Goal: Transaction & Acquisition: Subscribe to service/newsletter

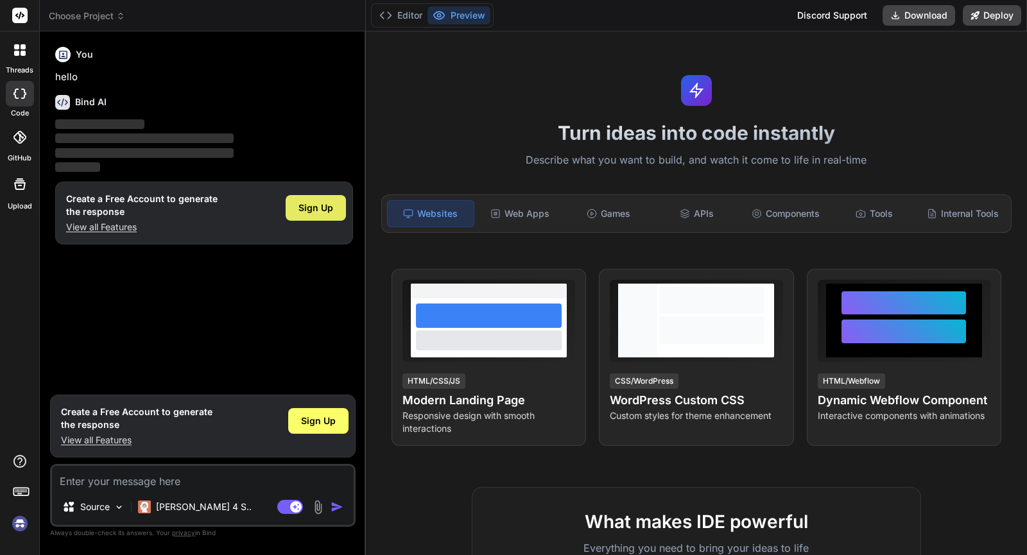
click at [319, 208] on span "Sign Up" at bounding box center [316, 208] width 35 height 13
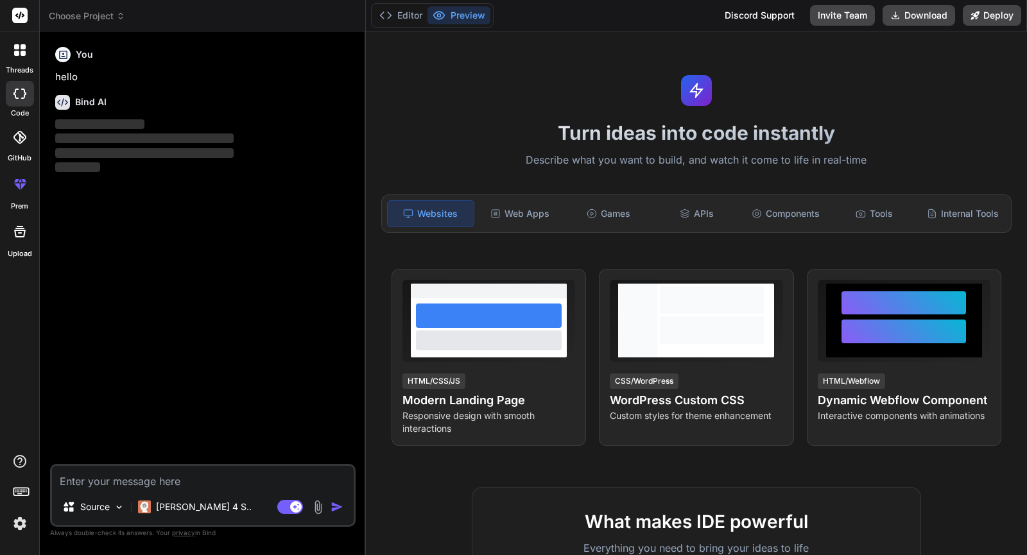
type textarea "x"
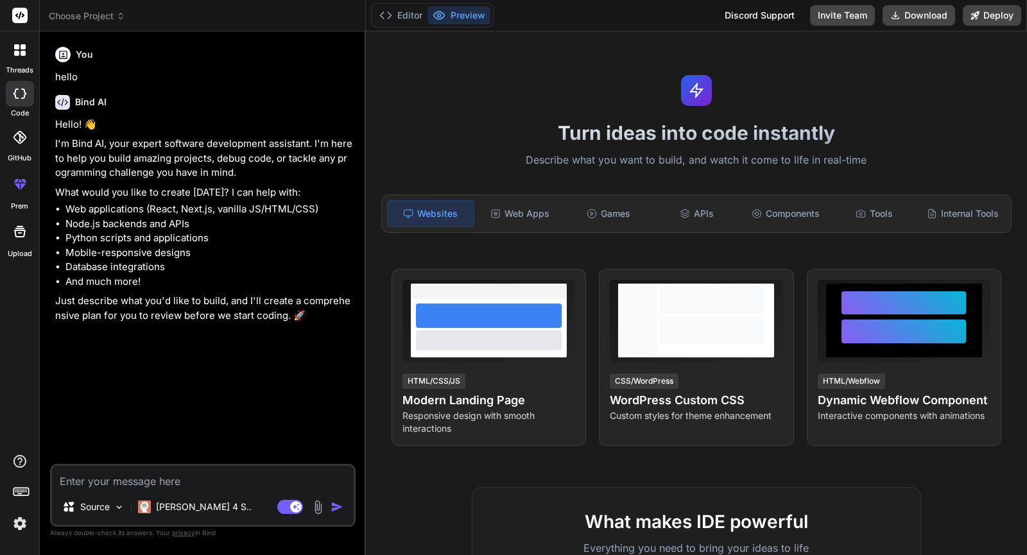
click at [114, 477] on textarea at bounding box center [203, 477] width 302 height 23
type textarea "b"
type textarea "x"
type textarea "bu"
type textarea "x"
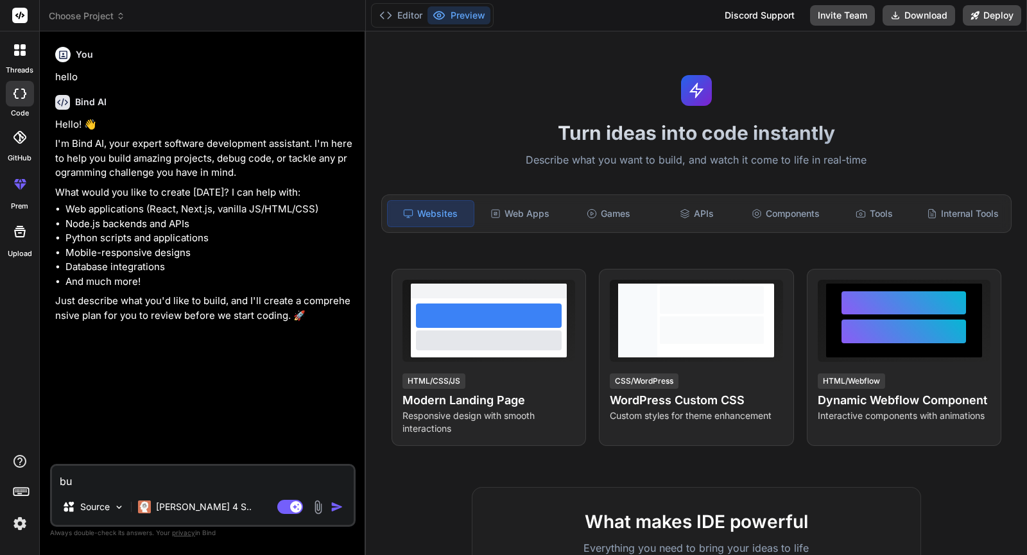
type textarea "[PERSON_NAME]"
type textarea "x"
type textarea "buil"
type textarea "x"
type textarea "build"
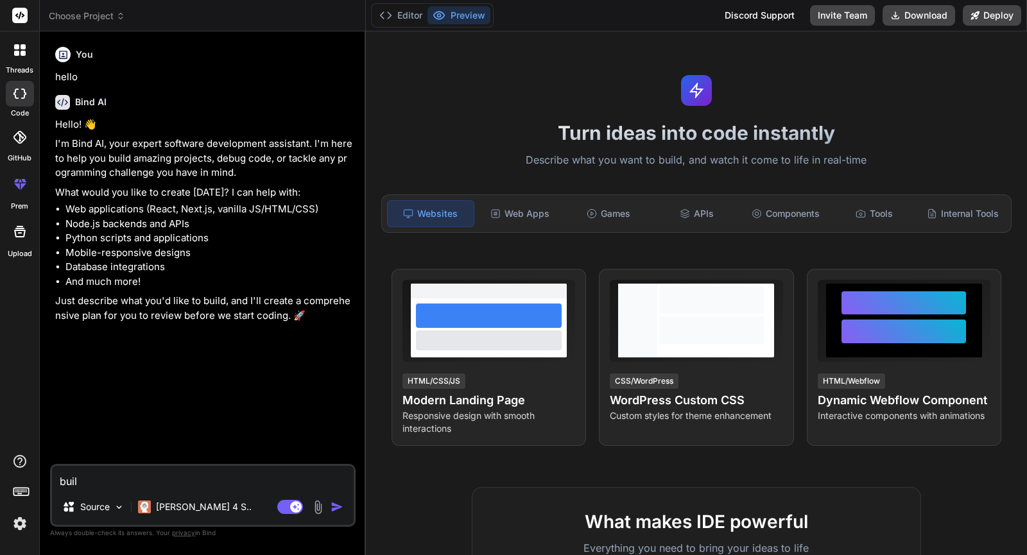
type textarea "x"
type textarea "build"
type textarea "x"
type textarea "build a"
type textarea "x"
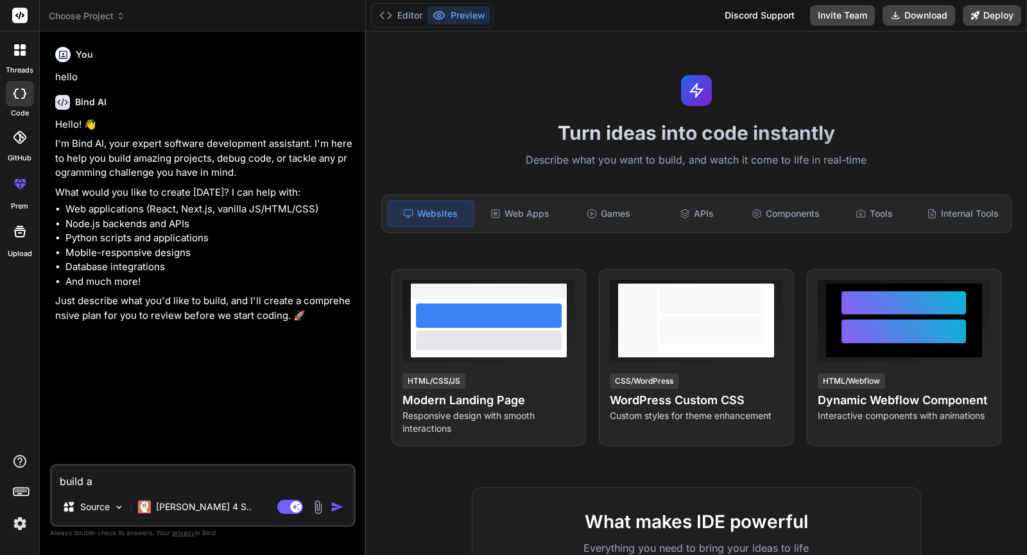
type textarea "build"
type textarea "x"
type textarea "build m"
type textarea "x"
type textarea "build me"
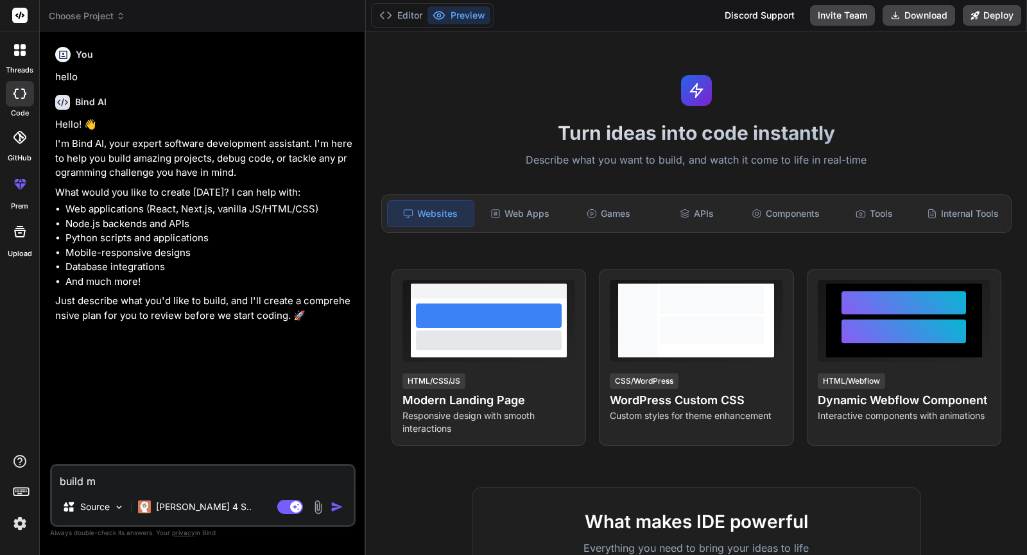
type textarea "x"
type textarea "build me"
type textarea "x"
type textarea "build me a"
type textarea "x"
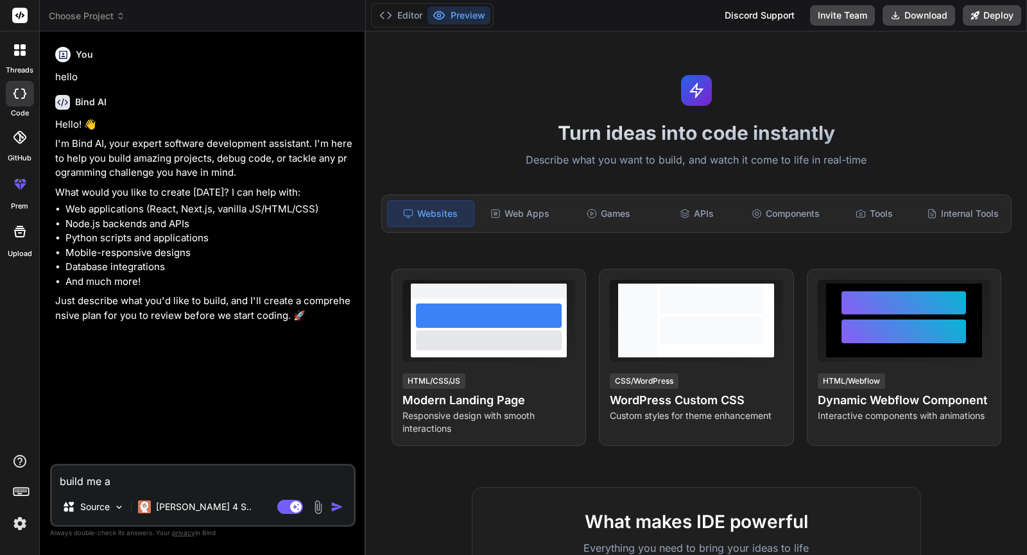
type textarea "build me a"
type textarea "x"
type textarea "build me a w"
type textarea "x"
type textarea "build me a we"
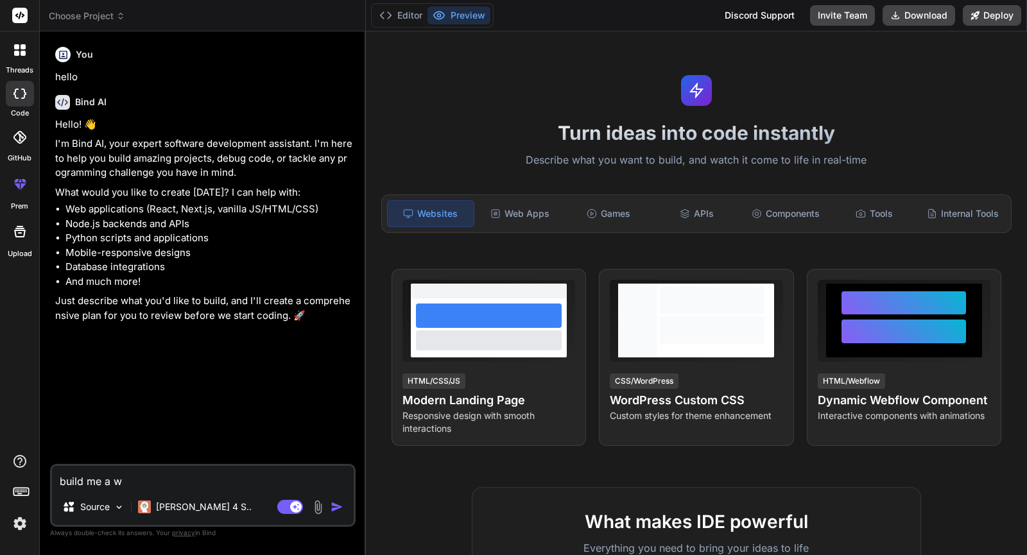
type textarea "x"
type textarea "build me a web"
type textarea "x"
type textarea "build me a weba"
type textarea "x"
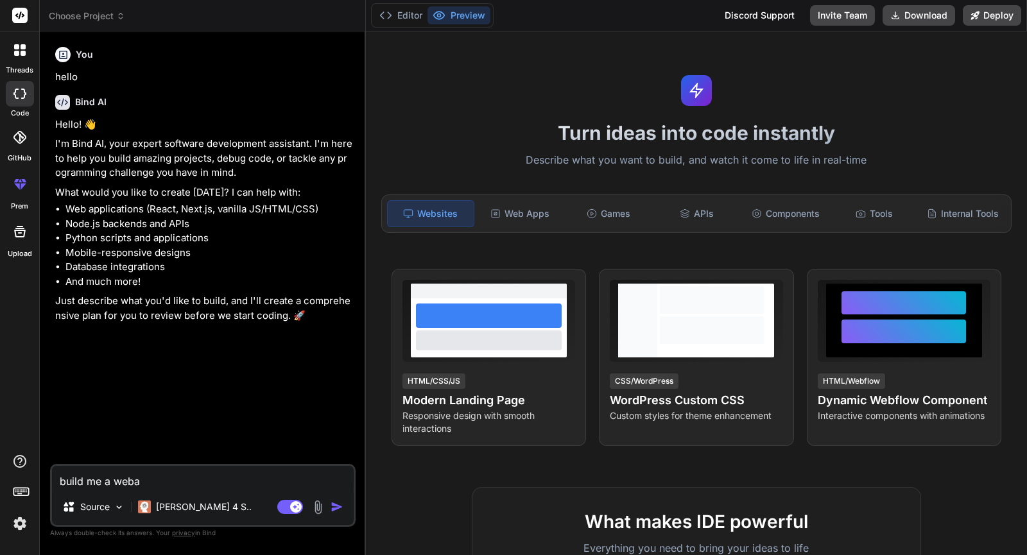
type textarea "build me a webap"
type textarea "x"
type textarea "build me a webapp"
type textarea "x"
type textarea "build me a webapp"
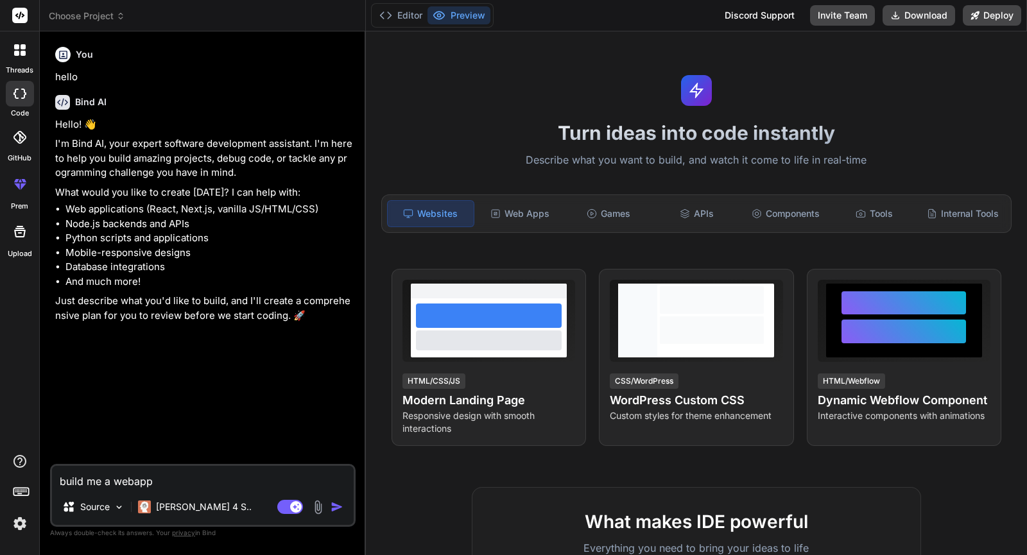
type textarea "x"
type textarea "build me a webapp U"
type textarea "x"
type textarea "build me a webapp UI"
type textarea "x"
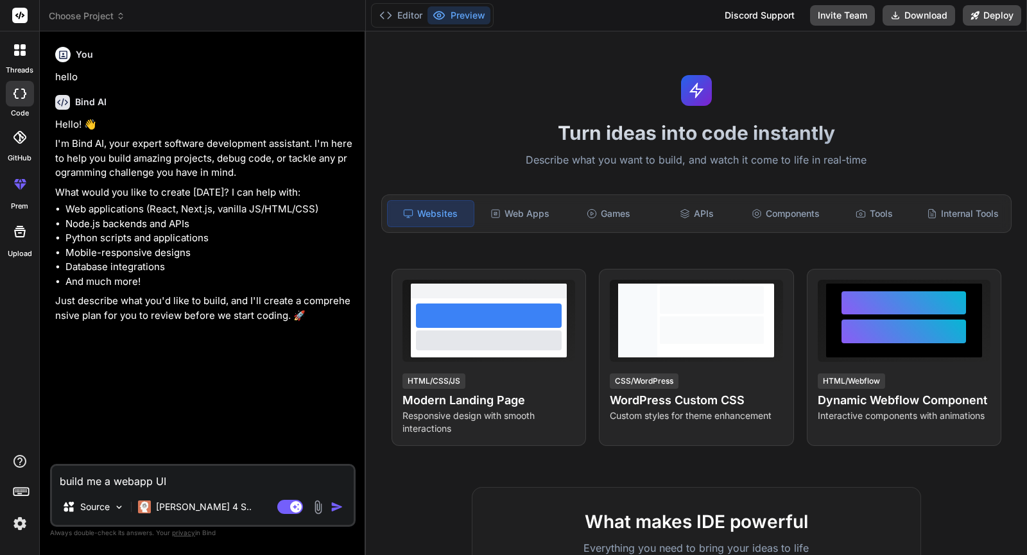
type textarea "build me a webapp UI"
type textarea "x"
type textarea "build me a webapp UI f"
type textarea "x"
type textarea "build me a webapp UI fo"
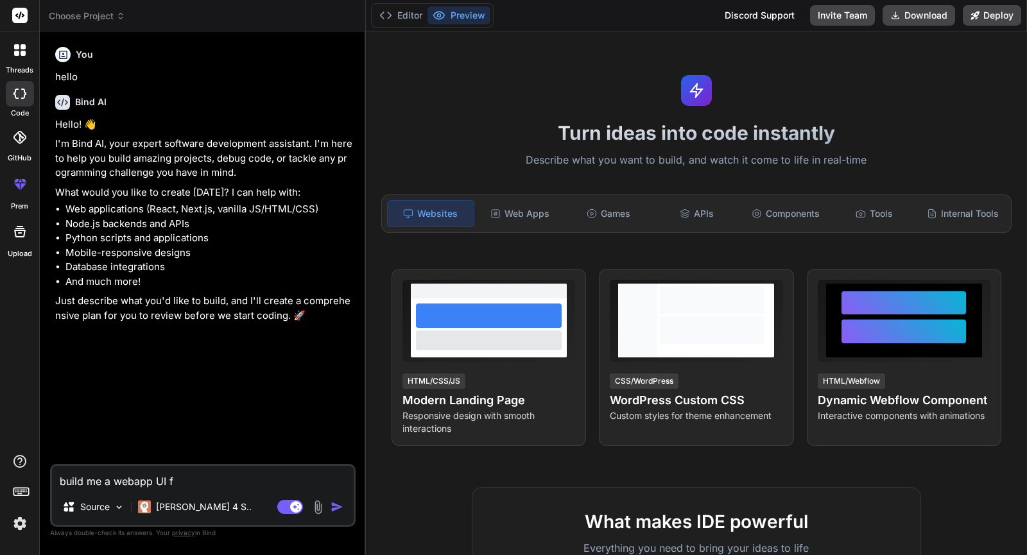
type textarea "x"
type textarea "build me a webapp UI for"
type textarea "x"
type textarea "build me a webapp UI for"
type textarea "x"
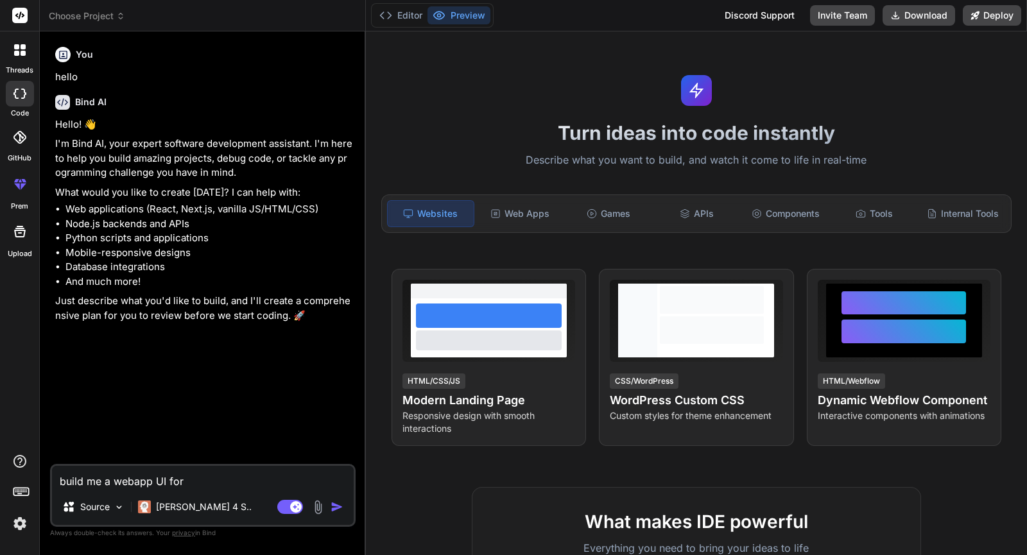
type textarea "build me a webapp UI for a"
type textarea "x"
type textarea "build me a webapp UI for ai"
type textarea "x"
type textarea "build me a webapp UI for ai"
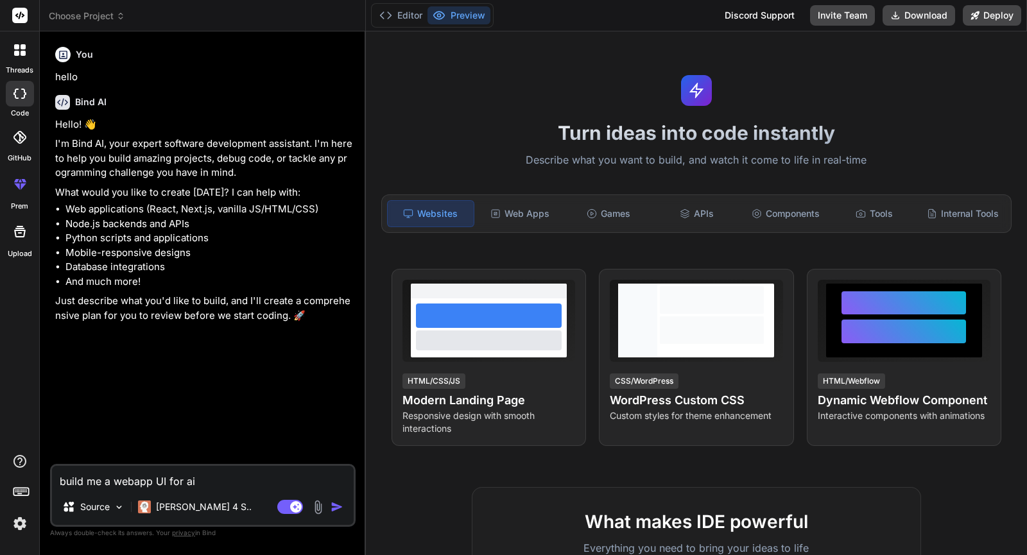
type textarea "x"
type textarea "build me a webapp UI for ai v"
type textarea "x"
type textarea "build me a webapp UI for [PERSON_NAME]"
type textarea "x"
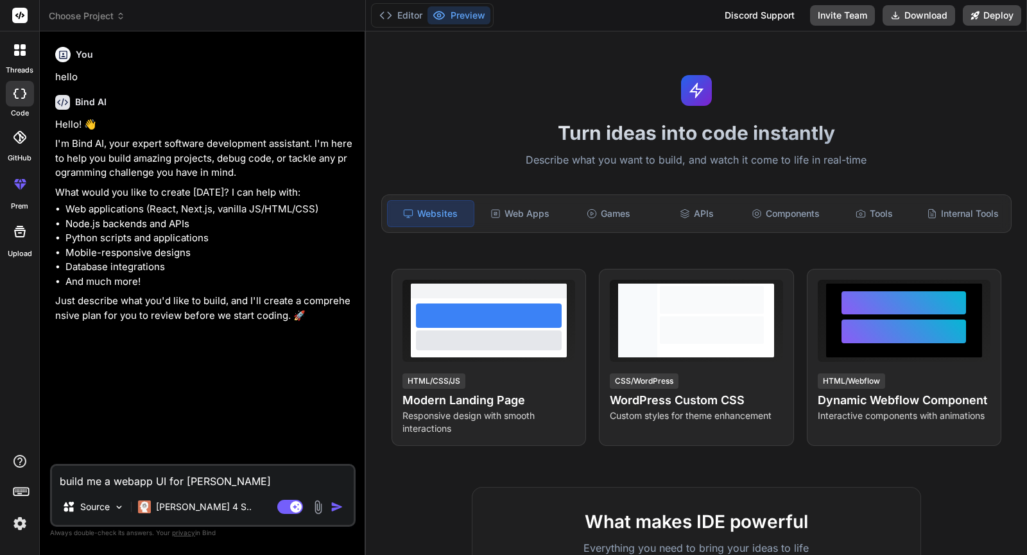
type textarea "build me a webapp UI for ai voi"
type textarea "x"
type textarea "build me a webapp UI for ai voic"
type textarea "x"
type textarea "build me a webapp UI for ai voice"
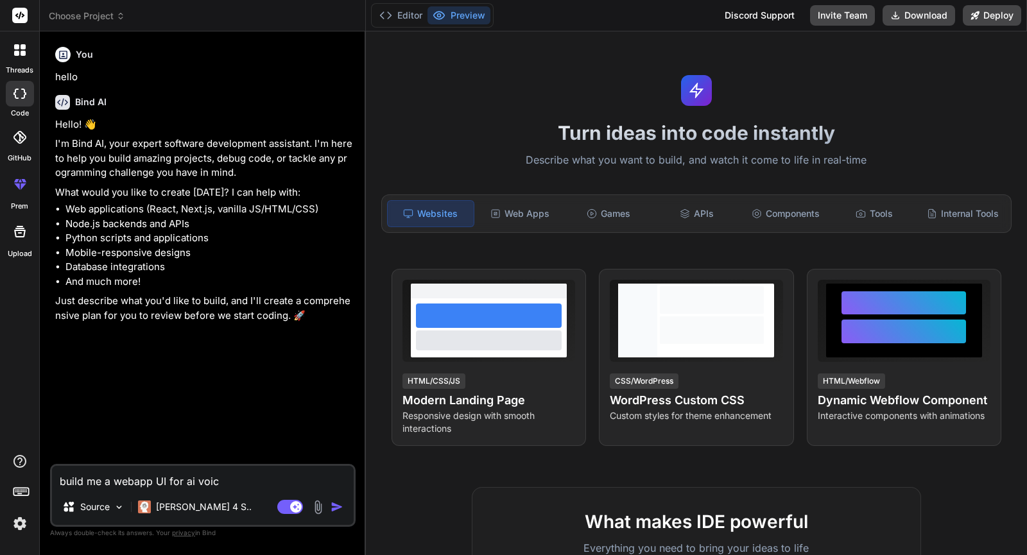
type textarea "x"
type textarea "build me a webapp UI for ai voice"
type textarea "x"
type textarea "build me a webapp UI for ai voice a"
type textarea "x"
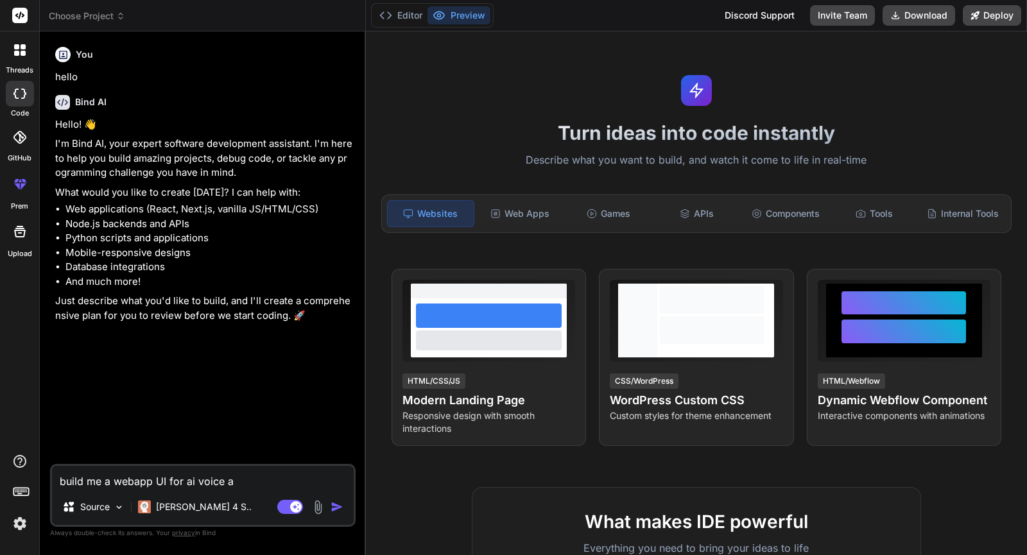
type textarea "build me a webapp UI for ai voice ag"
type textarea "x"
type textarea "build me a webapp UI for ai voice age"
type textarea "x"
type textarea "build me a webapp UI for ai voice agen"
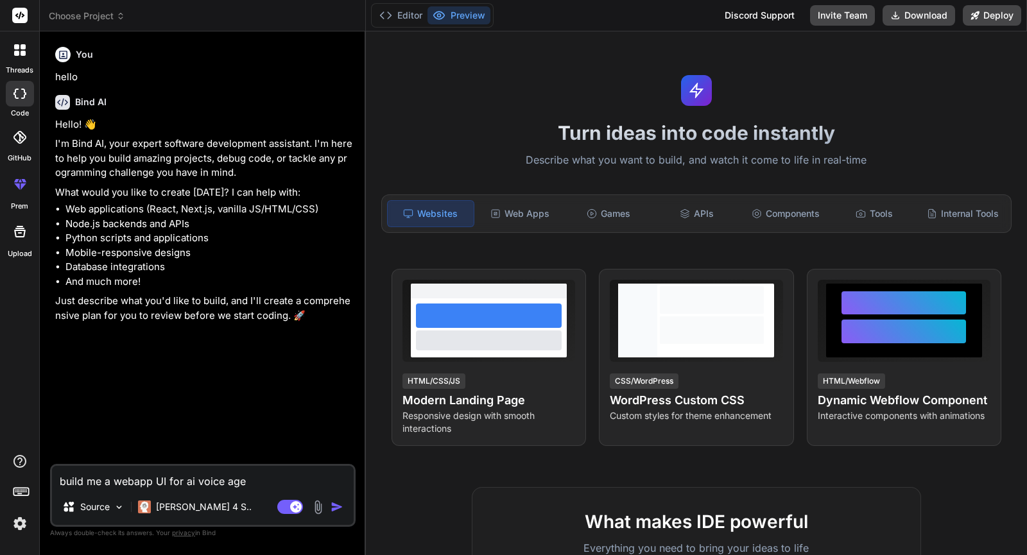
type textarea "x"
type textarea "build me a webapp UI for ai voice agent"
type textarea "x"
type textarea "build me a webapp UI for ai voice agent"
type textarea "x"
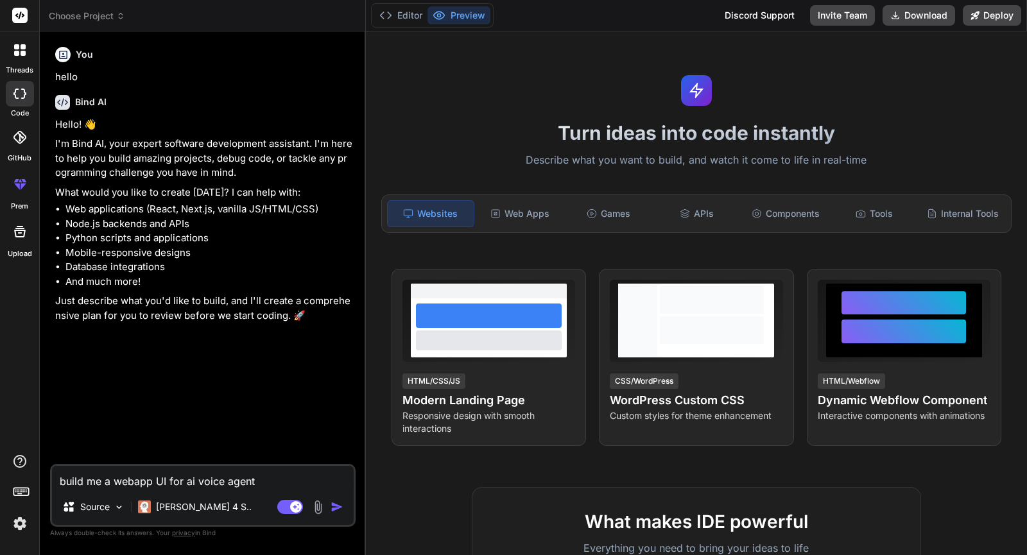
type textarea "build me a webapp UI for ai voice agent f"
type textarea "x"
type textarea "build me a webapp UI for ai voice agent fo"
type textarea "x"
type textarea "build me a webapp UI for ai voice agent for"
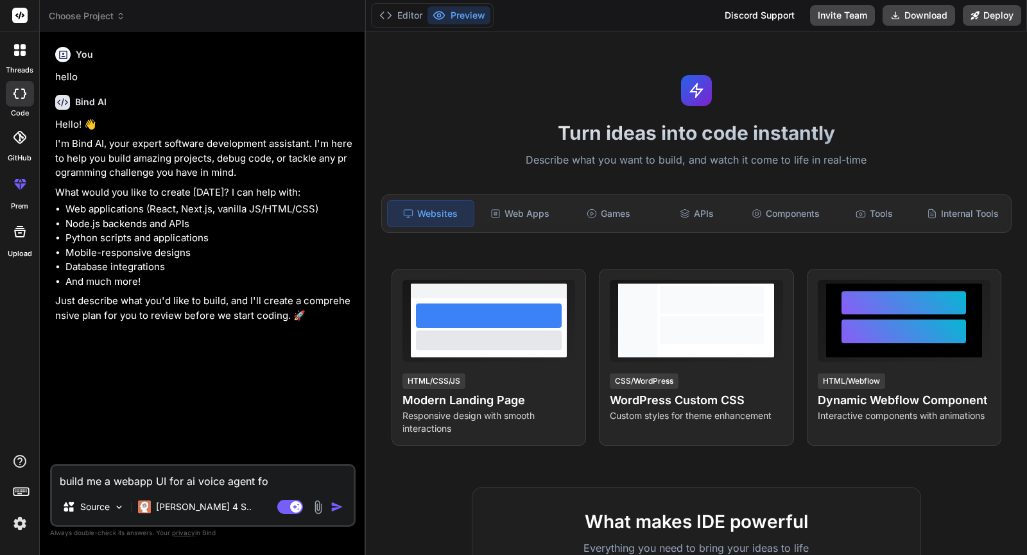
type textarea "x"
type textarea "build me a webapp UI for ai voice agent for"
type textarea "x"
type textarea "build me a webapp UI for ai voice agent for p"
type textarea "x"
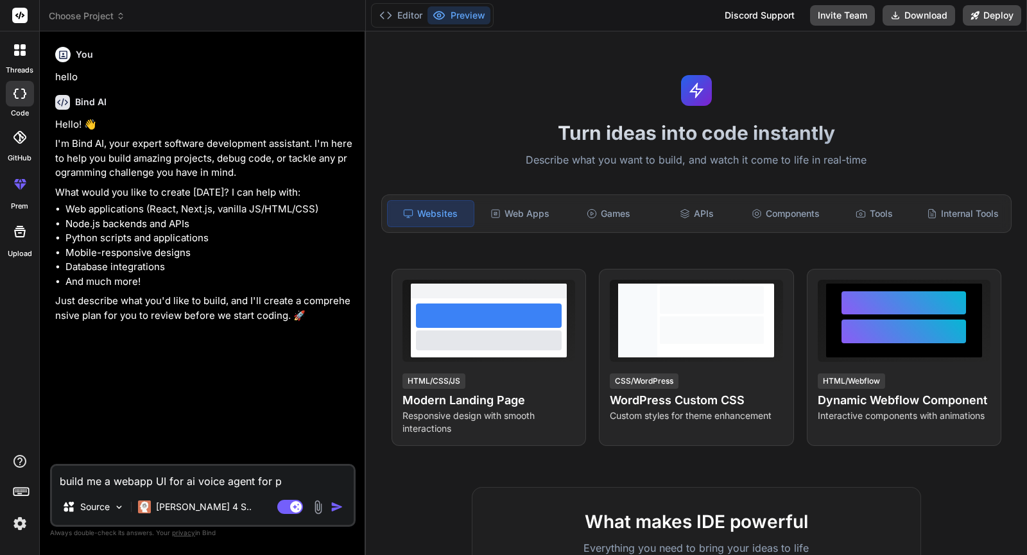
type textarea "build me a webapp UI for ai voice agent for pe"
type textarea "x"
type textarea "build me a webapp UI for ai voice agent for per"
type textarea "x"
type textarea "build me a webapp UI for ai voice agent for pers"
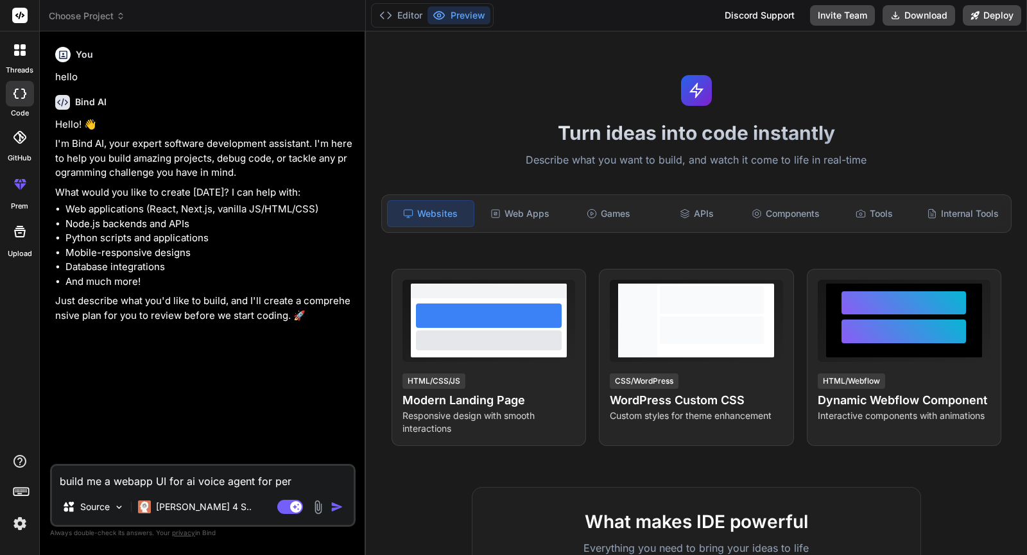
type textarea "x"
type textarea "build me a webapp UI for ai voice agent for perso"
type textarea "x"
type textarea "build me a webapp UI for ai voice agent for person"
type textarea "x"
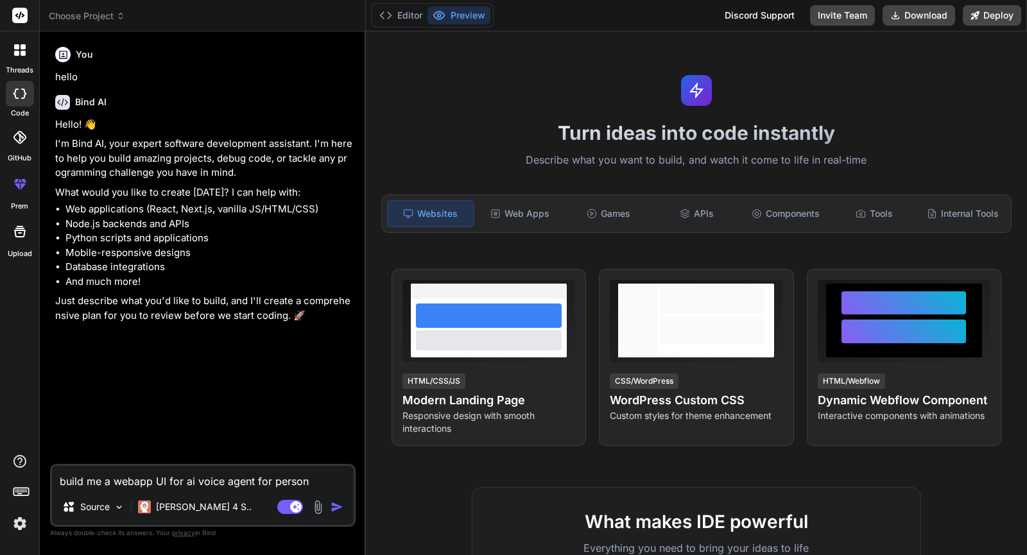
type textarea "build me a webapp UI for ai voice agent for persont"
type textarea "x"
type textarea "build me a webapp UI for ai voice agent for personta"
type textarea "x"
type textarea "build me a webapp UI for ai voice agent for persontal"
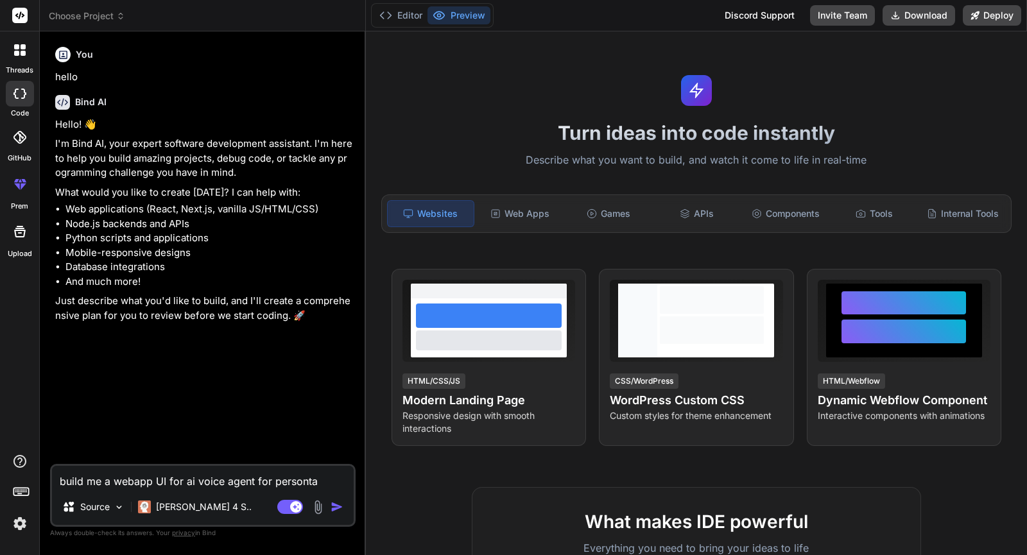
type textarea "x"
type textarea "build me a webapp UI for ai voice agent for personta"
type textarea "x"
type textarea "build me a webapp UI for ai voice agent for persont"
type textarea "x"
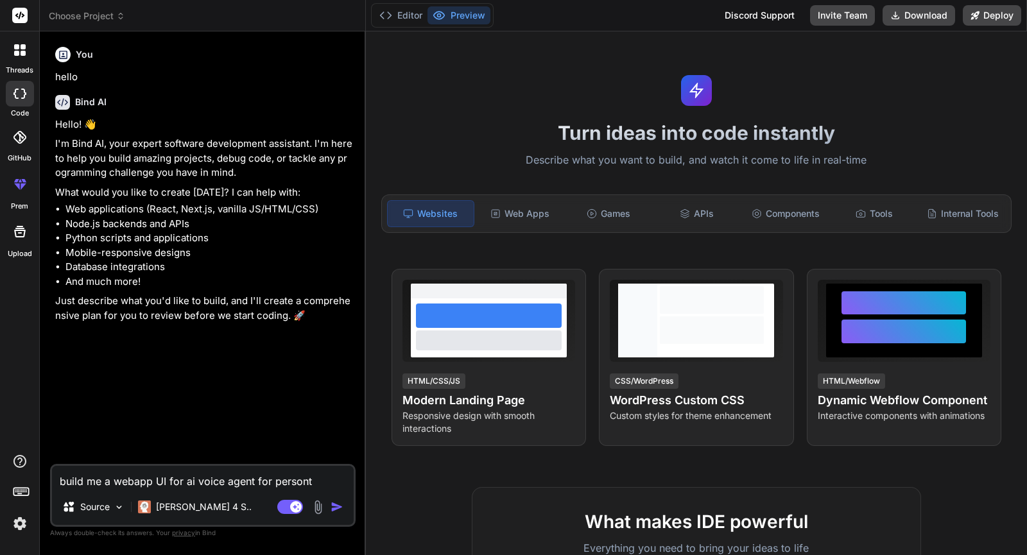
type textarea "build me a webapp UI for ai voice agent for person"
type textarea "x"
type textarea "build me a webapp UI for ai voice agent for persona"
type textarea "x"
type textarea "build me a webapp UI for ai voice agent for personal"
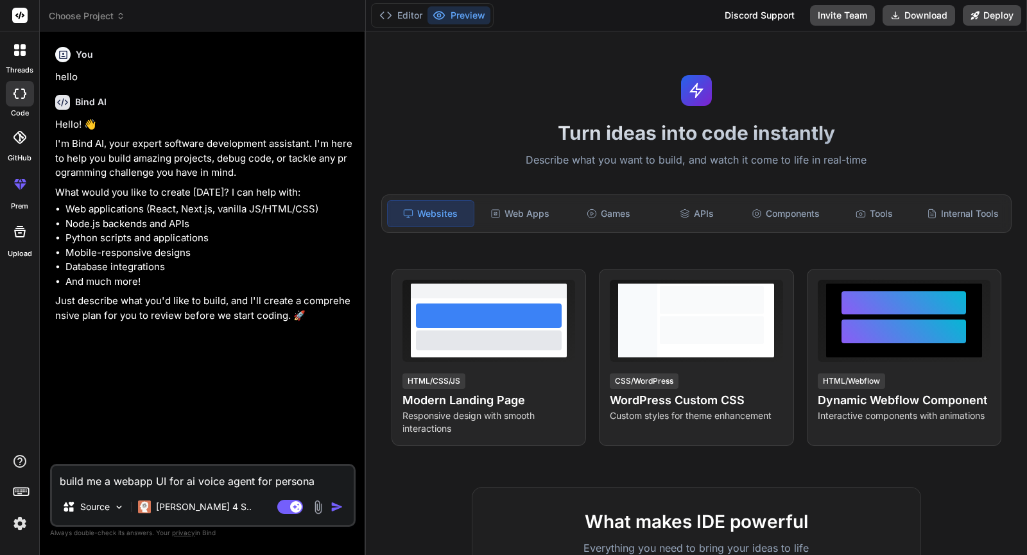
type textarea "x"
type textarea "build me a webapp UI for ai voice agent for personal"
type textarea "x"
type textarea "build me a webapp UI for ai voice agent for personal t"
type textarea "x"
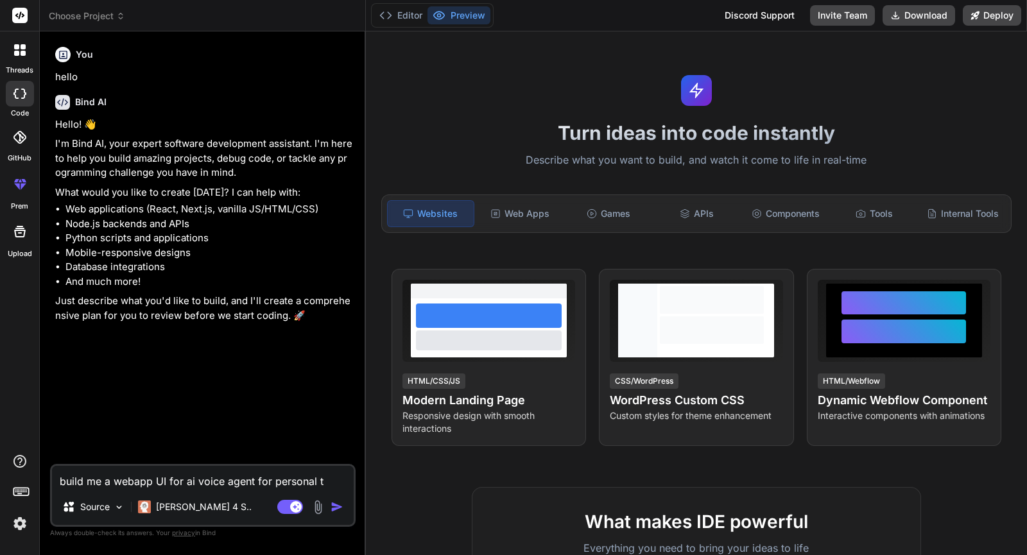
type textarea "build me a webapp UI for ai voice agent for personal te"
type textarea "x"
type textarea "build me a webapp UI for ai voice agent for personal ter"
type textarea "x"
type textarea "build me a webapp UI for ai voice agent for personal te"
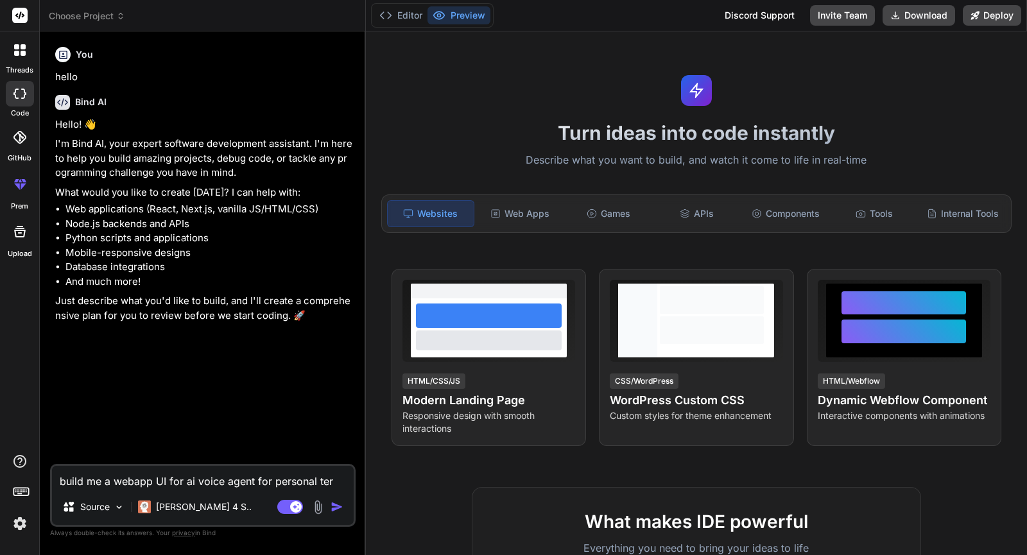
type textarea "x"
type textarea "build me a webapp UI for ai voice agent for personal t"
type textarea "x"
type textarea "build me a webapp UI for ai voice agent for personal"
type textarea "x"
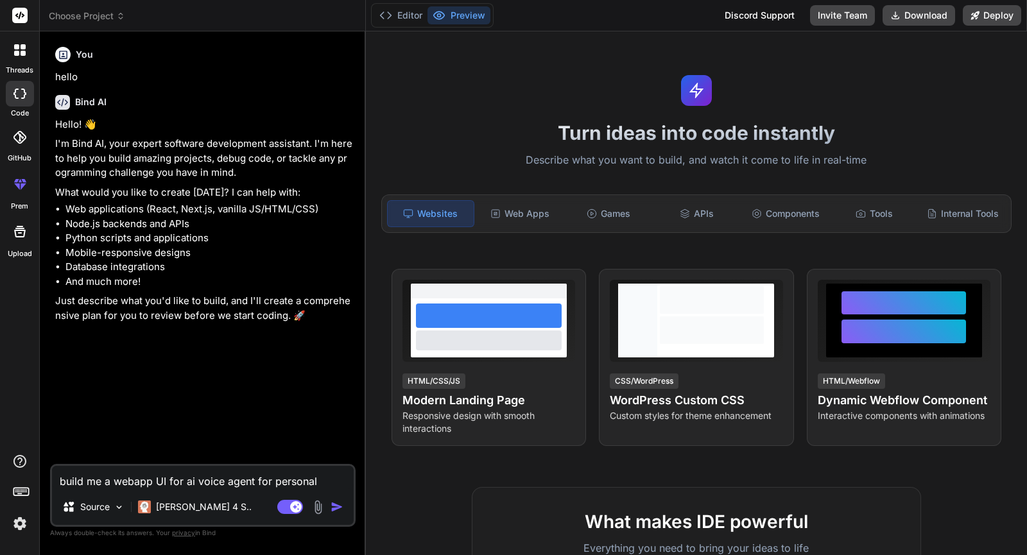
type textarea "build me a webapp UI for ai voice agent for personal t"
type textarea "x"
type textarea "build me a webapp UI for ai voice agent for personal tr"
type textarea "x"
type textarea "build me a webapp UI for ai voice agent for personal tra"
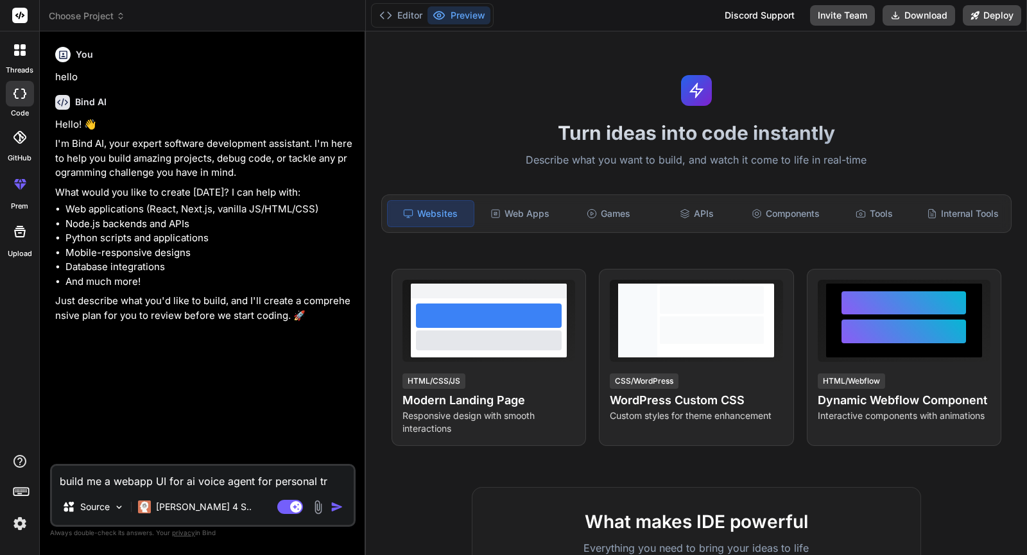
type textarea "x"
type textarea "build me a webapp UI for ai voice agent for personal trai"
type textarea "x"
type textarea "build me a webapp UI for ai voice agent for personal train"
type textarea "x"
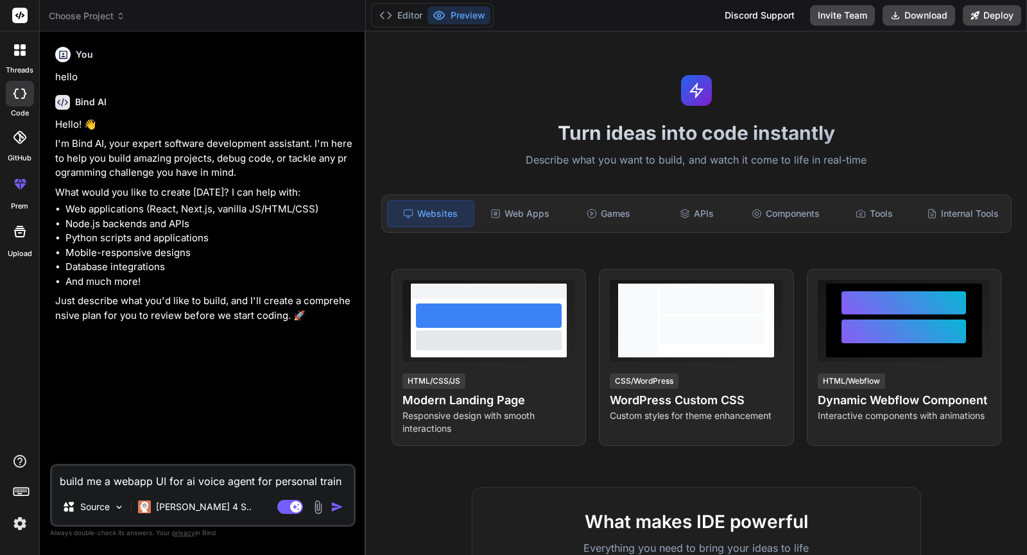
type textarea "build me a webapp UI for ai voice agent for personal traine"
type textarea "x"
type textarea "build me a webapp UI for ai voice agent for personal trainer"
type textarea "x"
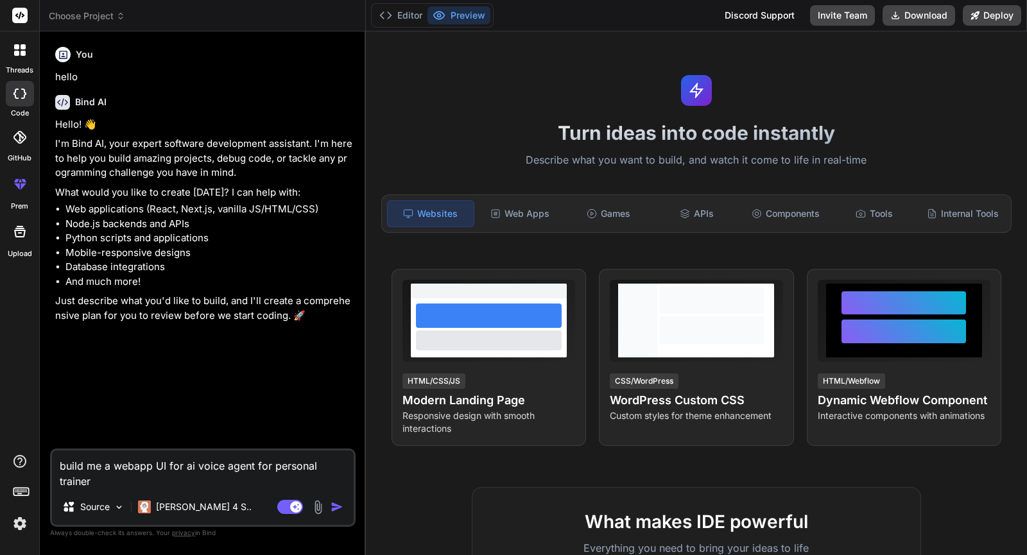
type textarea "build me a webapp UI for ai voice agent for personal trainers"
type textarea "x"
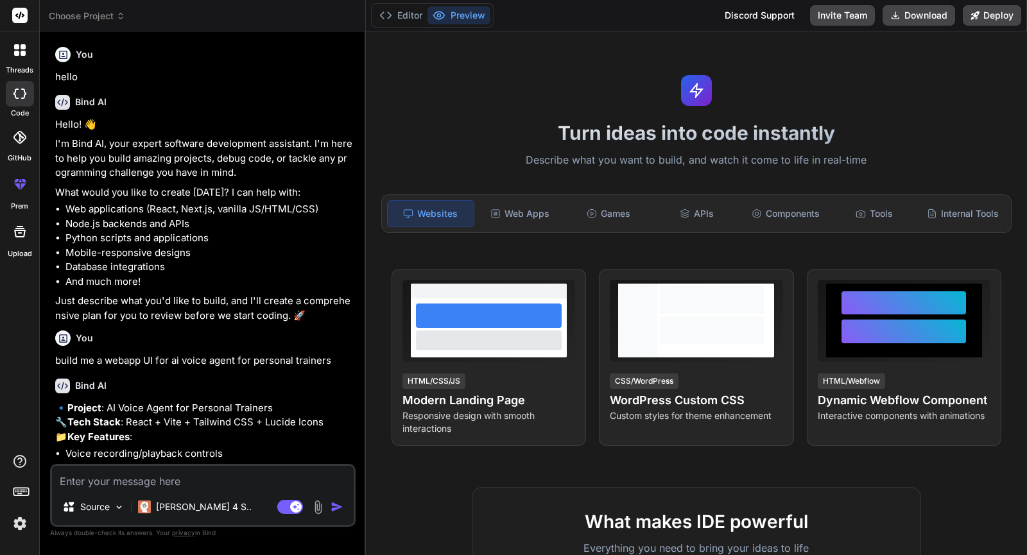
type textarea "x"
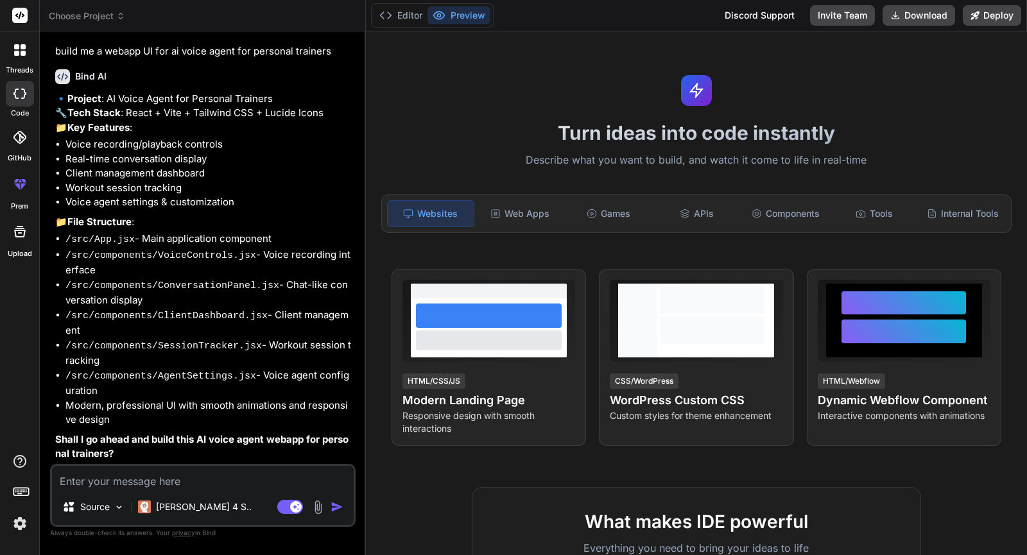
scroll to position [318, 0]
type textarea "y"
type textarea "x"
type textarea "ye"
type textarea "x"
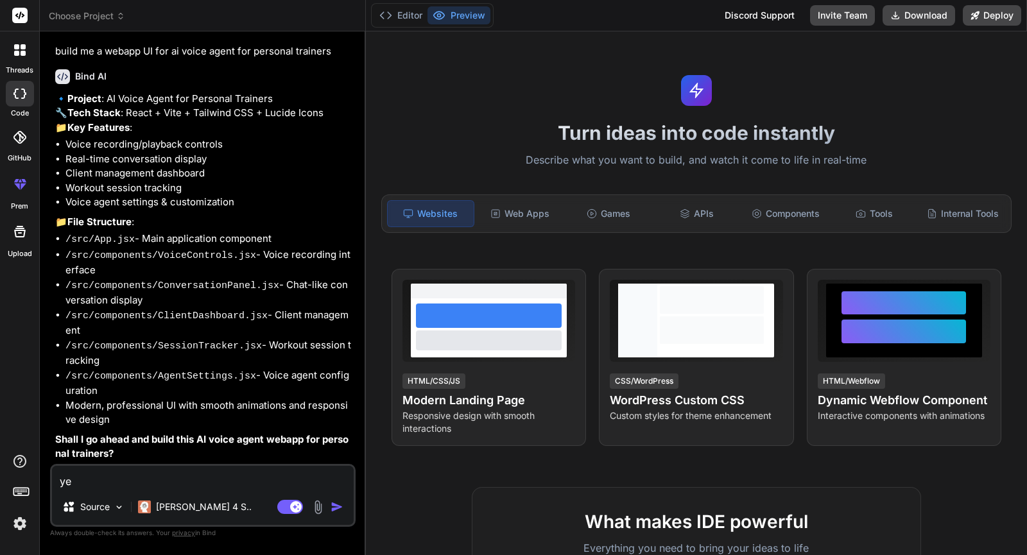
type textarea "yes"
type textarea "x"
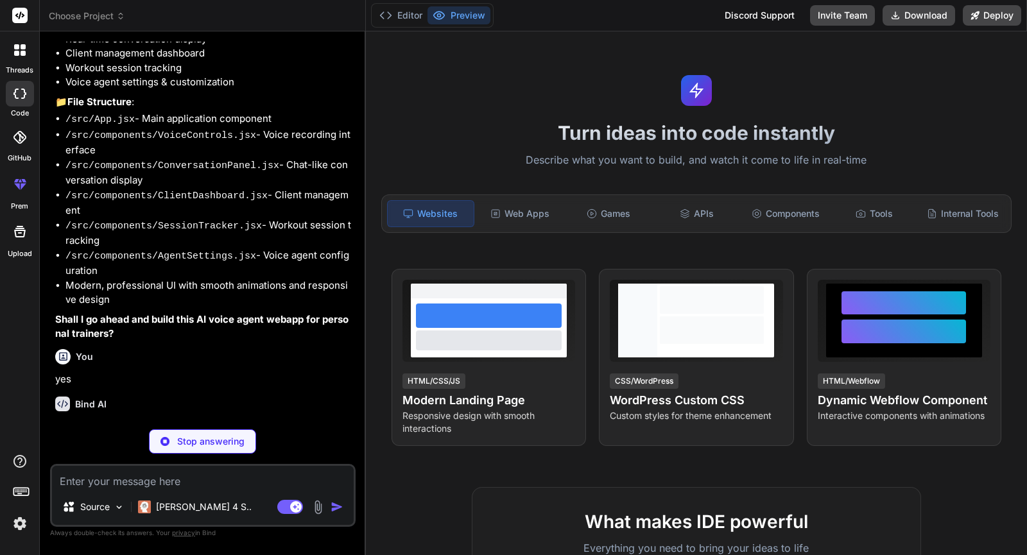
scroll to position [451, 0]
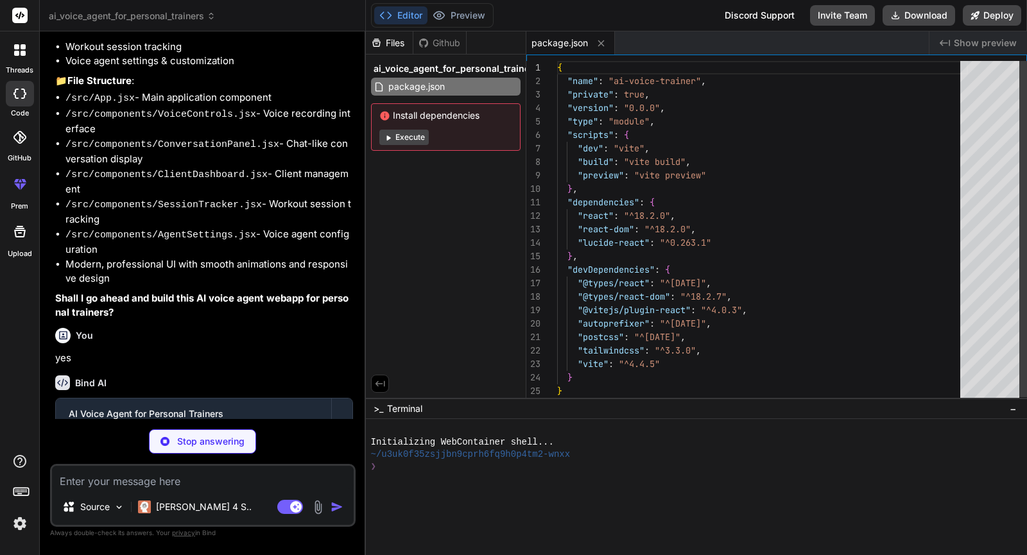
click at [402, 122] on div "Install dependencies Execute" at bounding box center [446, 127] width 150 height 48
click at [404, 135] on button "Execute" at bounding box center [403, 137] width 49 height 15
type textarea "x"
type textarea "import { defineConfig } from 'vite' import react from '@vitejs/plugin-react' ex…"
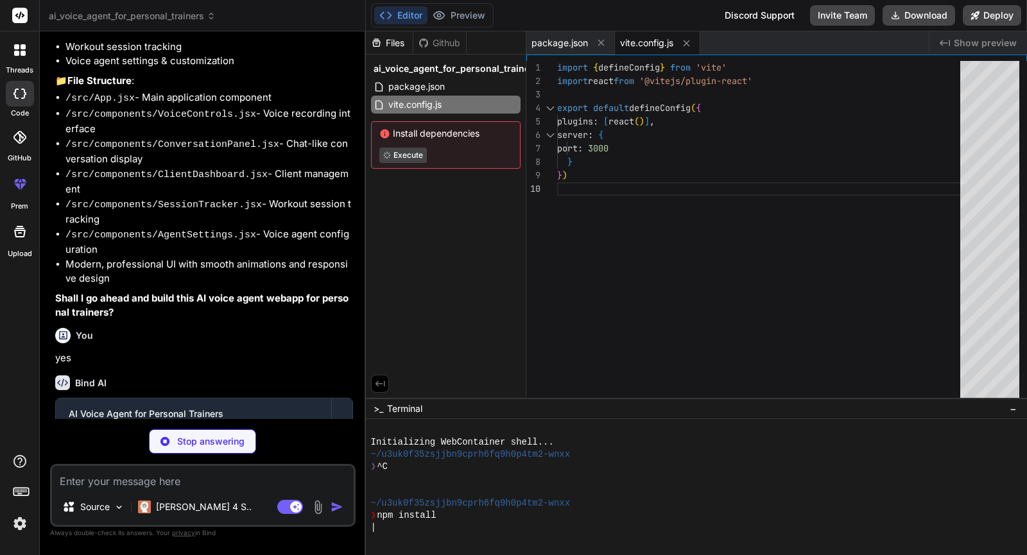
type textarea "x"
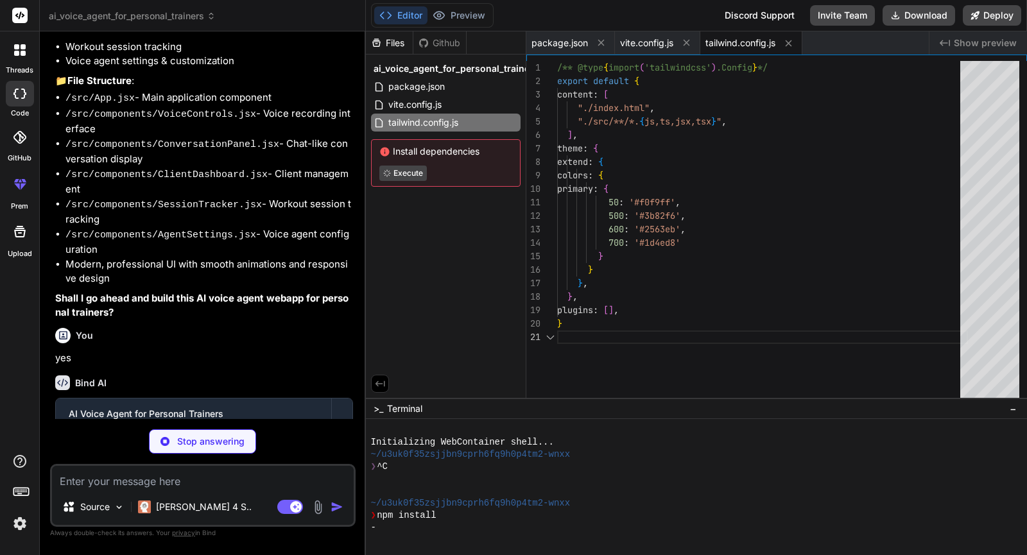
type textarea "x"
type textarea "export default { plugins: { tailwindcss: {}, autoprefixer: {}, }, }"
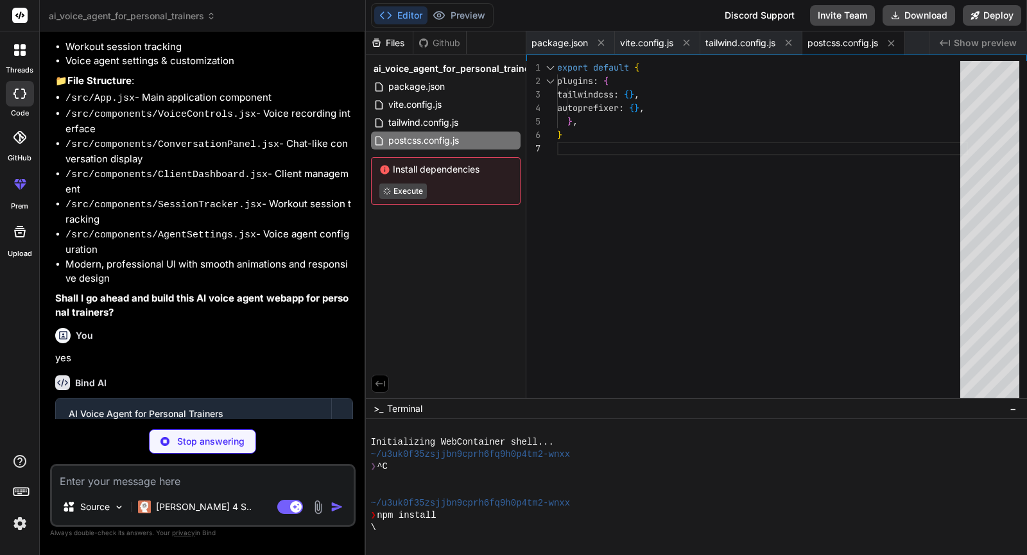
type textarea "x"
type textarea "<script type="module" src="/src/main.jsx"></script> </body> </html>"
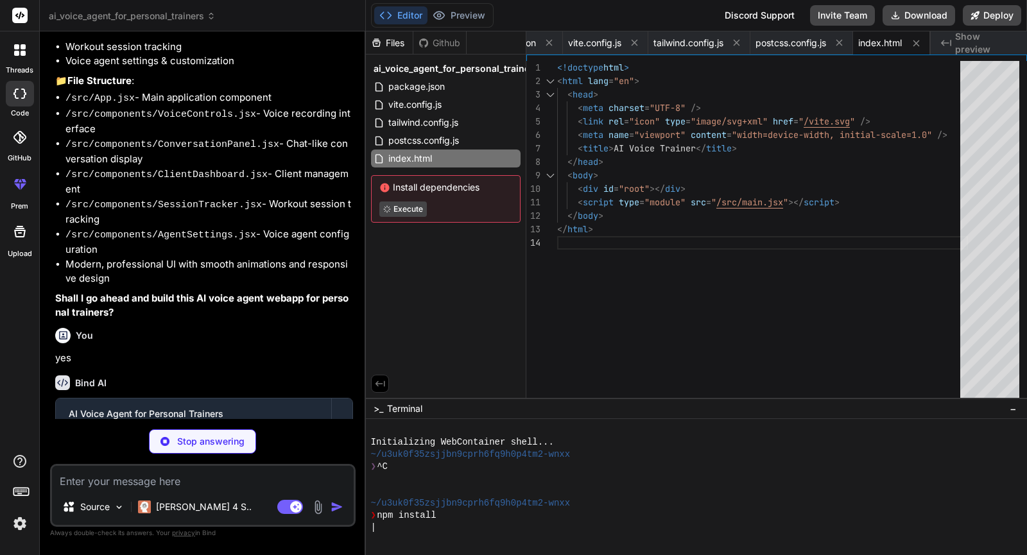
type textarea "x"
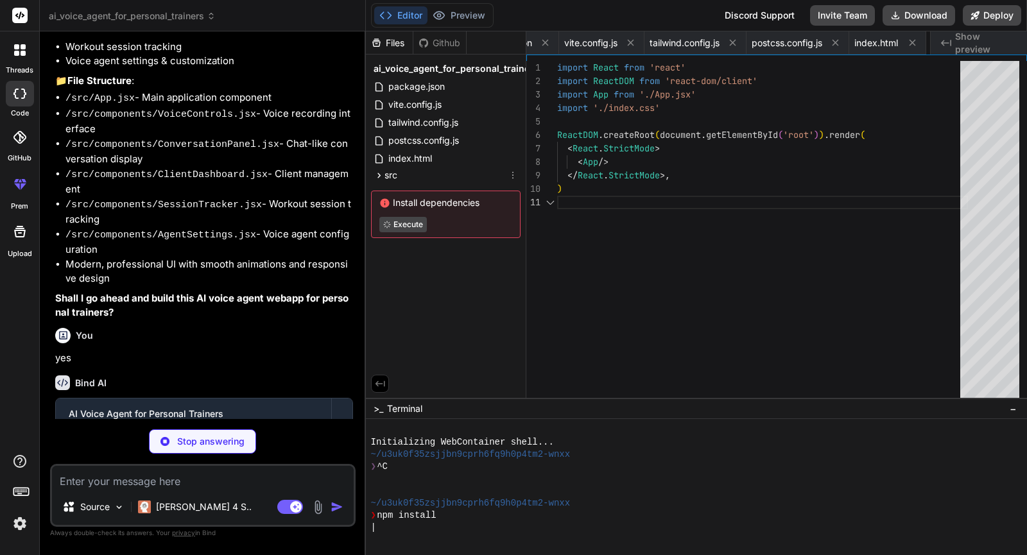
scroll to position [0, 133]
type textarea "x"
type textarea "opacity: .5; } } }"
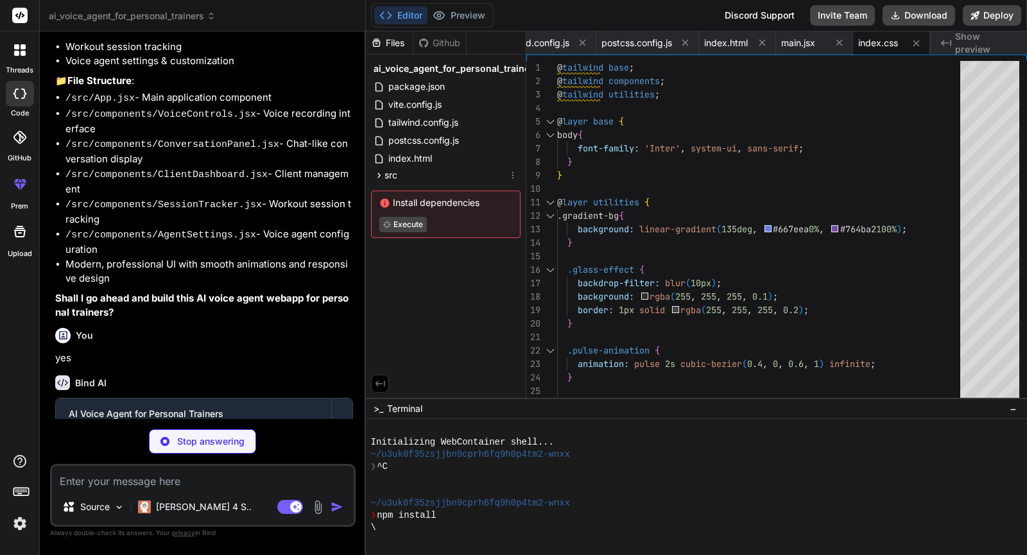
type textarea "x"
type textarea "</div> </div> </div> ) } export default App"
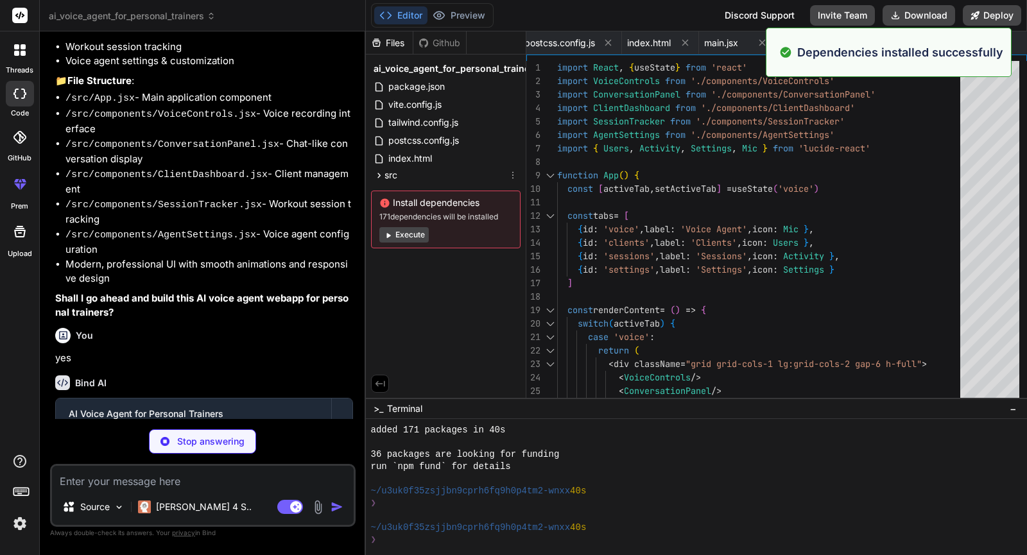
scroll to position [110, 0]
type textarea "x"
type textarea "} export default VoiceControls"
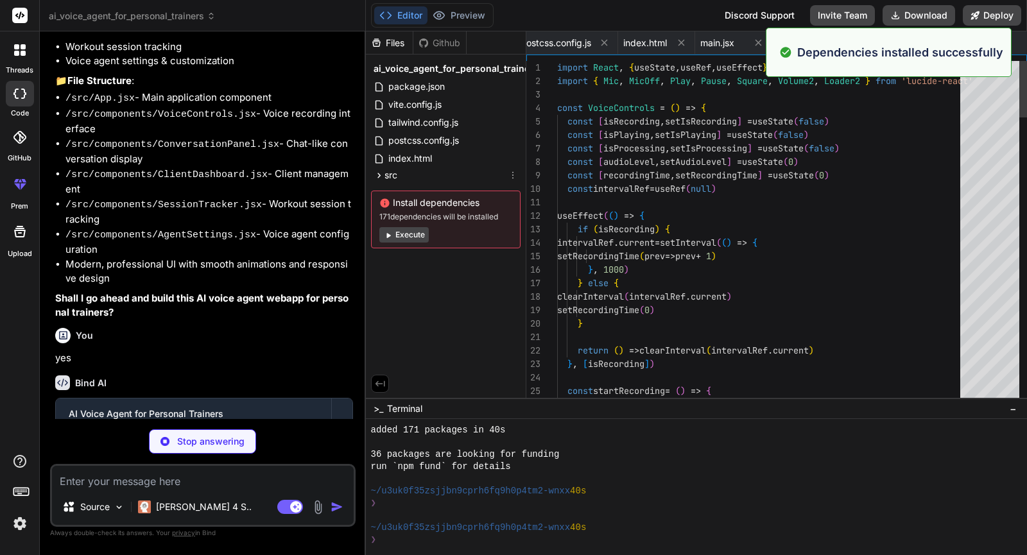
scroll to position [0, 393]
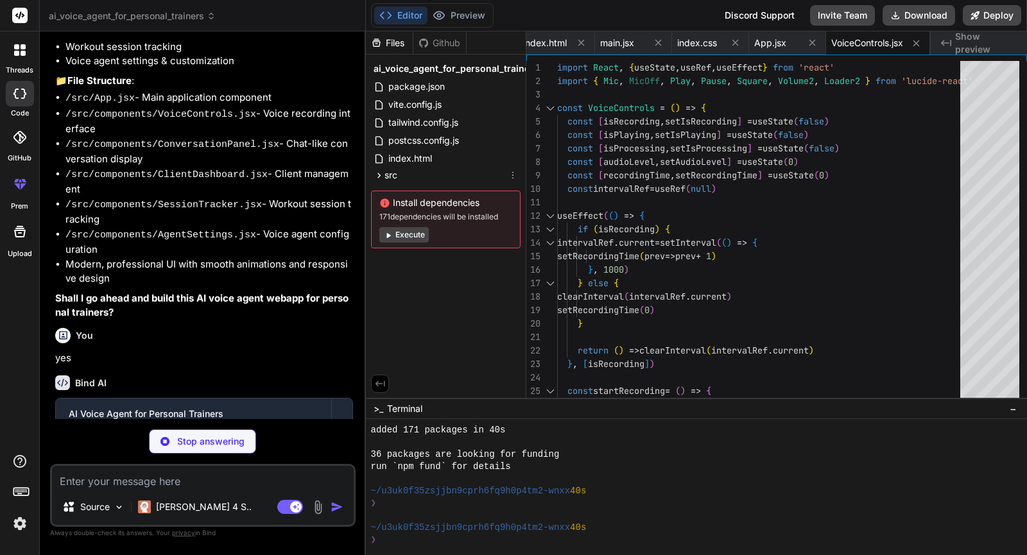
type textarea "x"
type textarea "</button> ))} </div> </div> </div> ) } export default ConversationPanel"
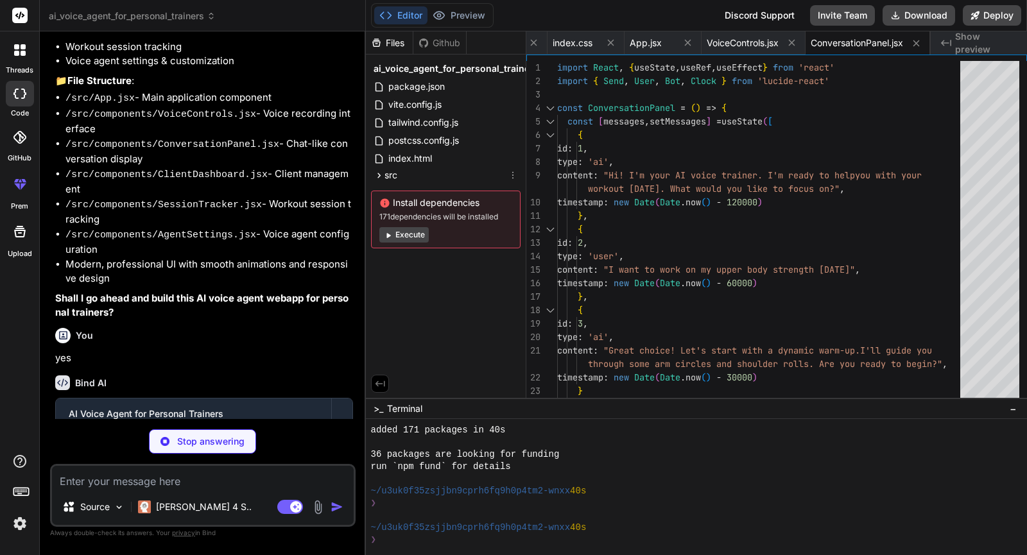
type textarea "x"
type textarea "export default ClientDashboard"
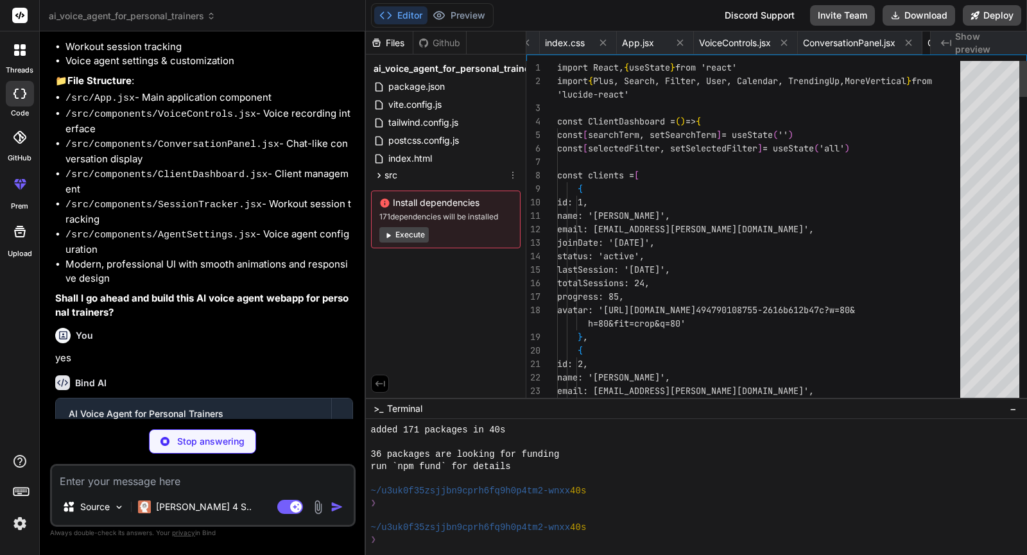
scroll to position [0, 636]
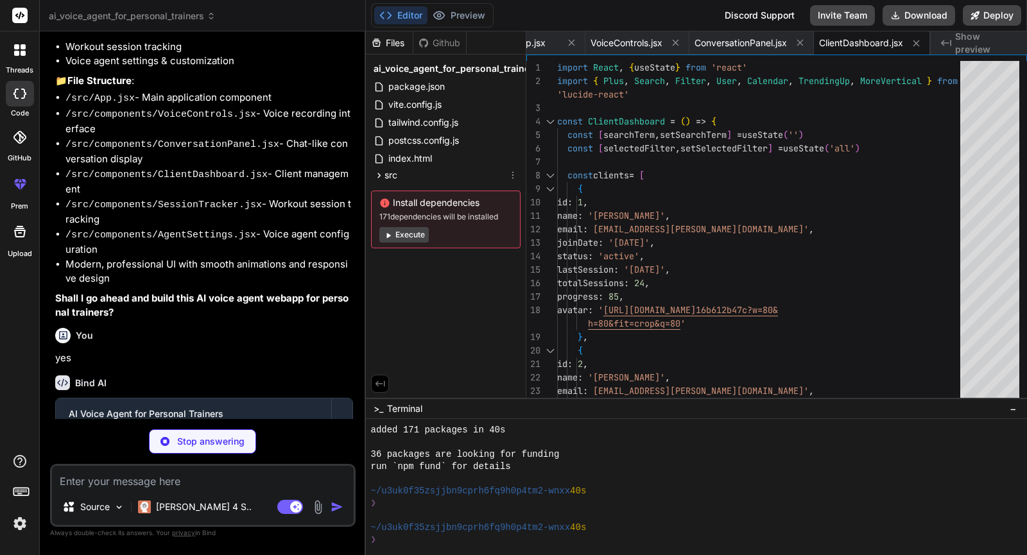
type textarea "x"
type textarea ") } export default SessionTracker"
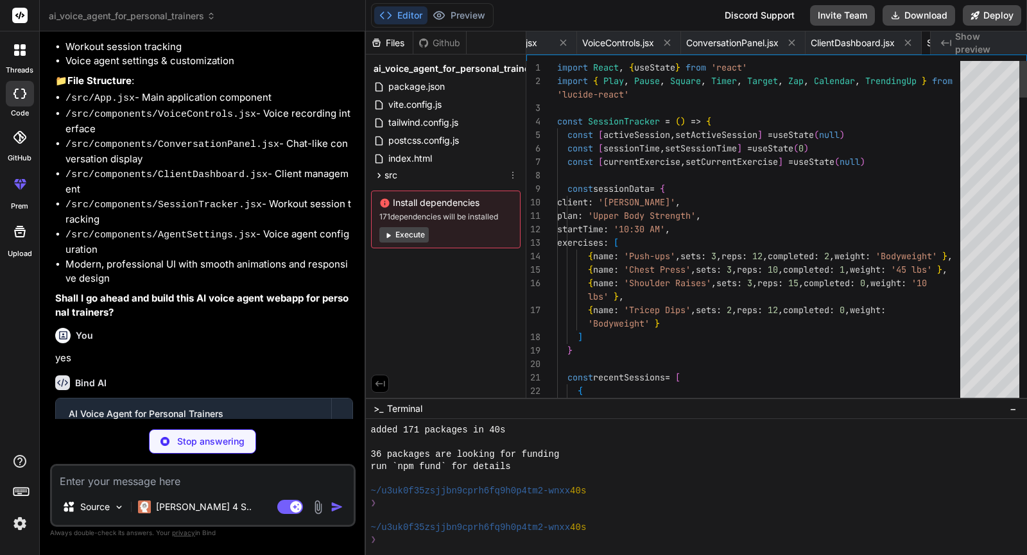
scroll to position [0, 747]
type textarea "x"
type textarea "export default AgentSettings"
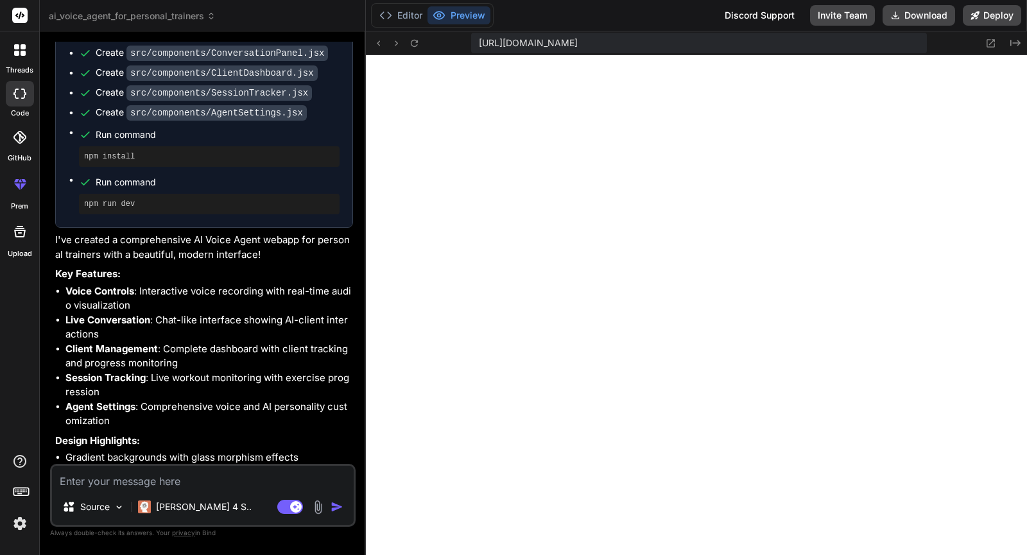
scroll to position [1167, 0]
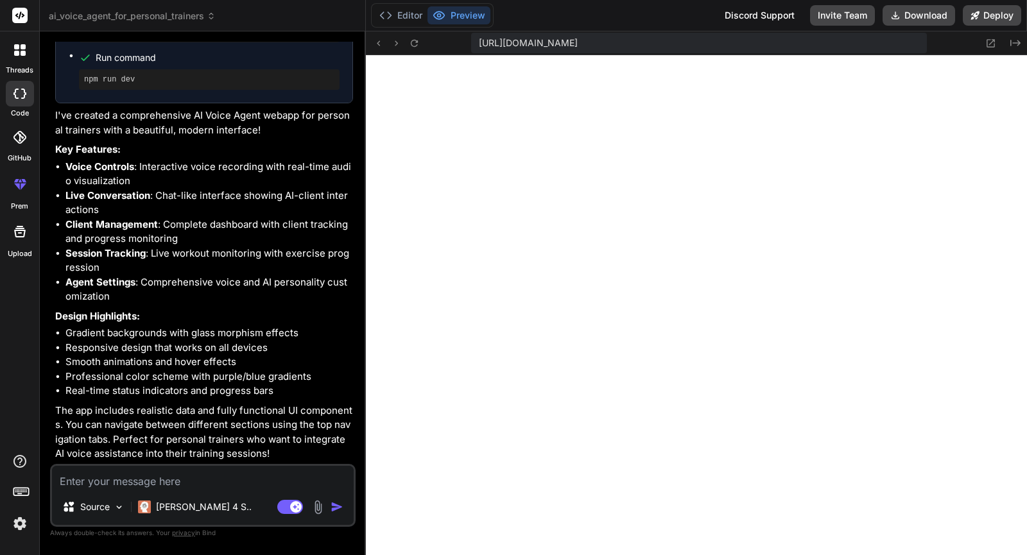
click at [146, 474] on textarea at bounding box center [203, 477] width 302 height 23
click at [24, 73] on label "threads" at bounding box center [20, 70] width 28 height 11
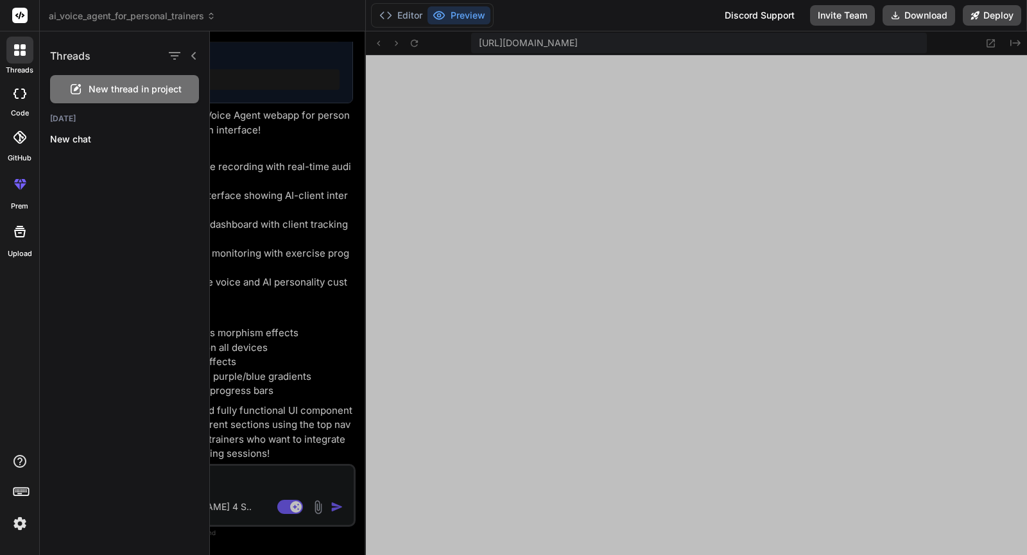
click at [87, 87] on div "New thread in project" at bounding box center [124, 89] width 149 height 28
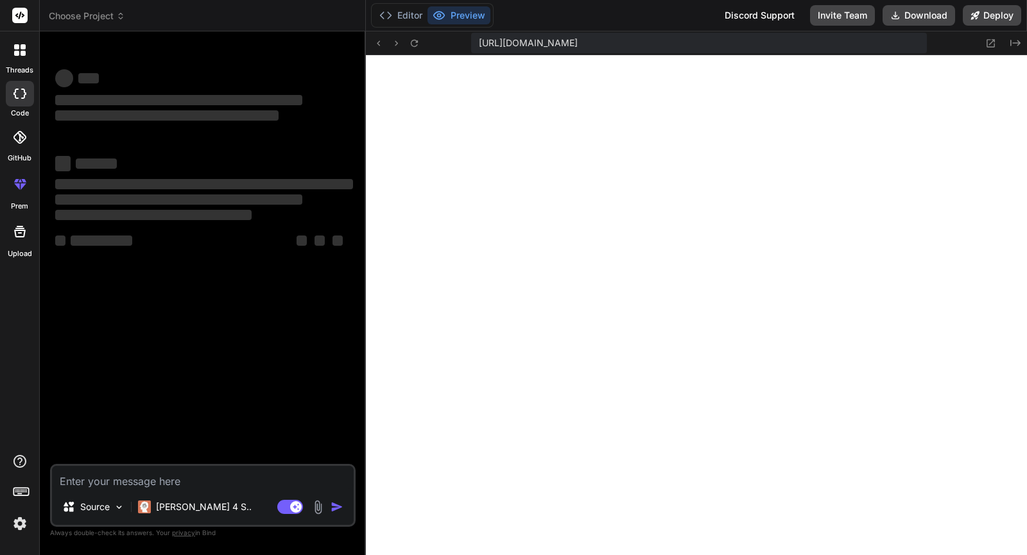
scroll to position [622, 0]
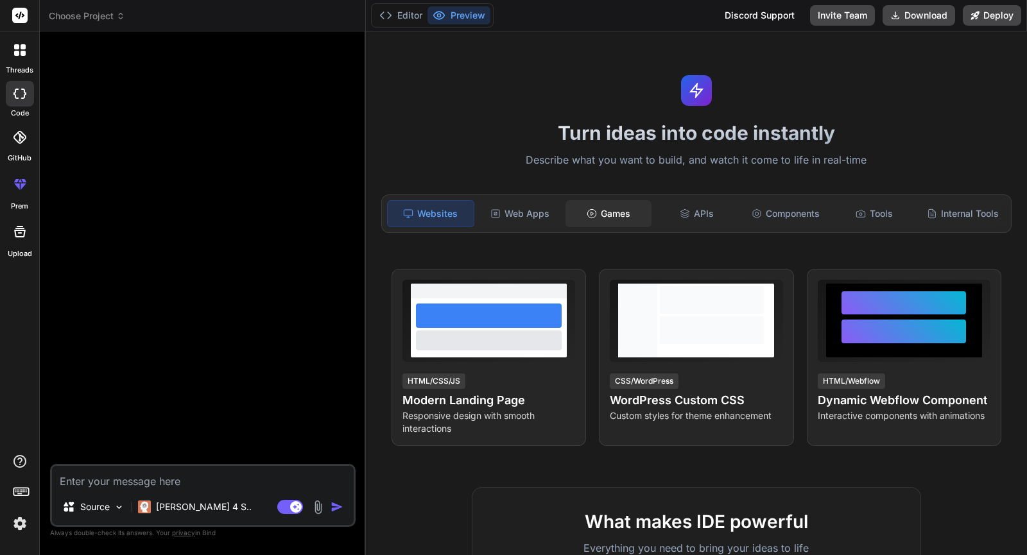
click at [602, 218] on div "Games" at bounding box center [609, 213] width 86 height 27
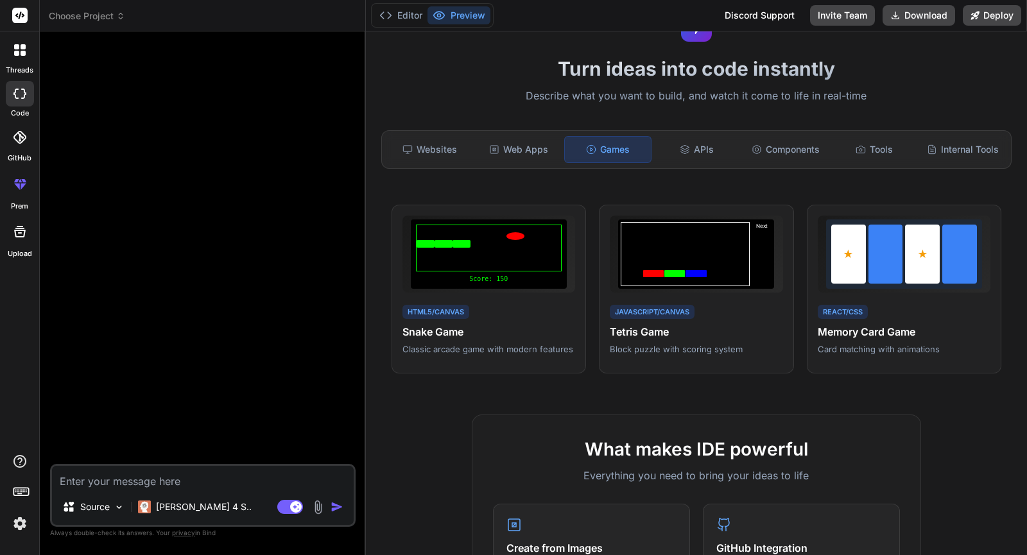
scroll to position [0, 0]
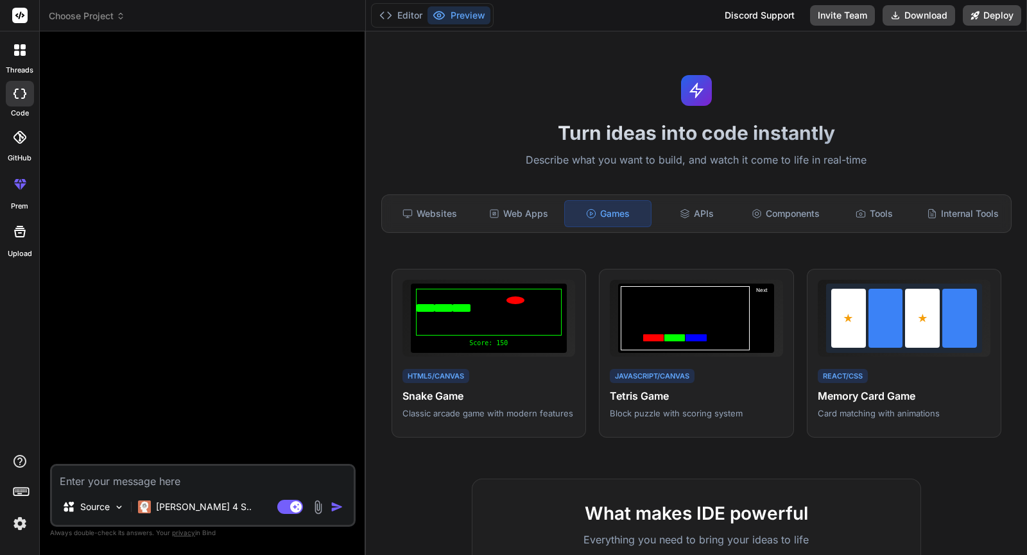
click at [21, 65] on label "threads" at bounding box center [20, 70] width 28 height 11
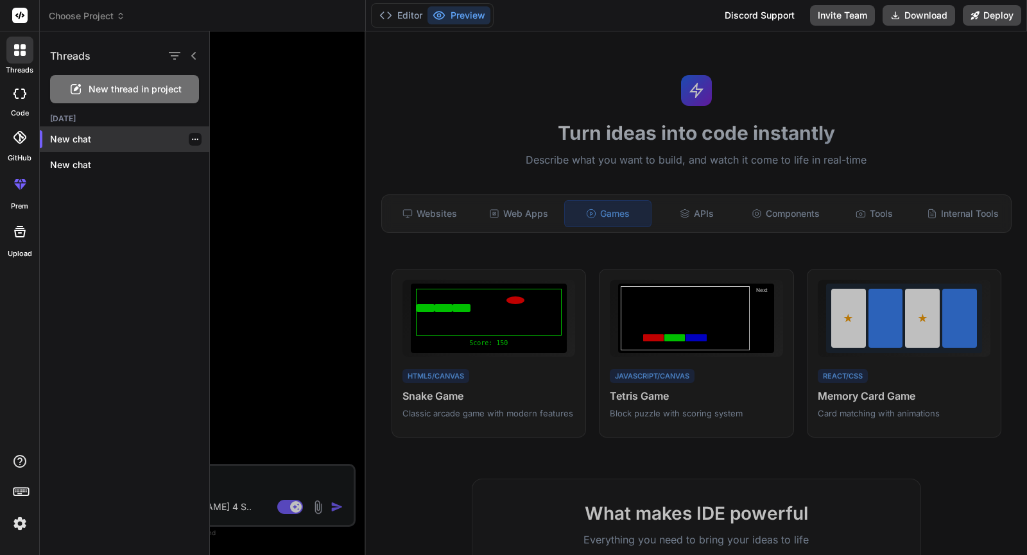
click at [92, 143] on p "New chat" at bounding box center [129, 139] width 159 height 13
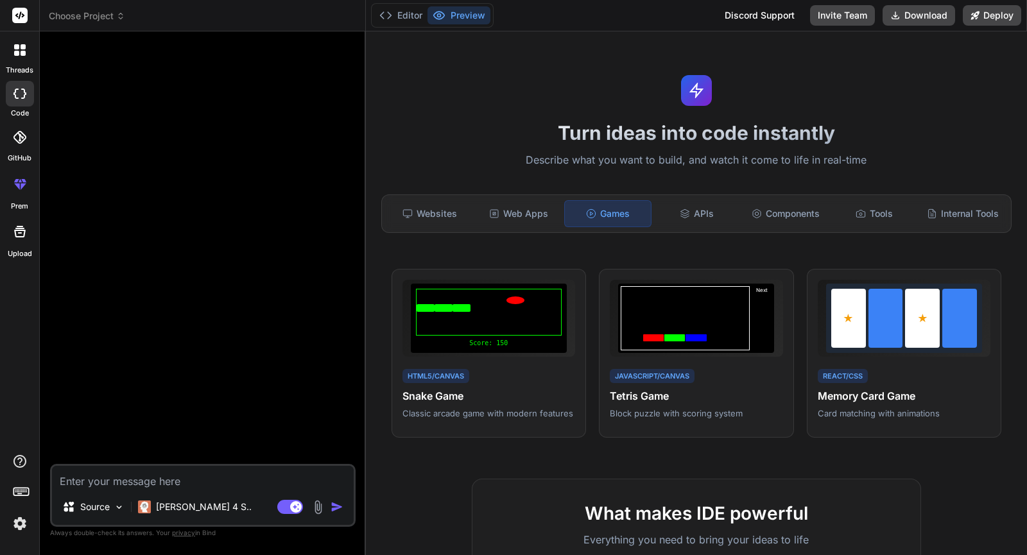
click at [28, 56] on div at bounding box center [19, 50] width 27 height 27
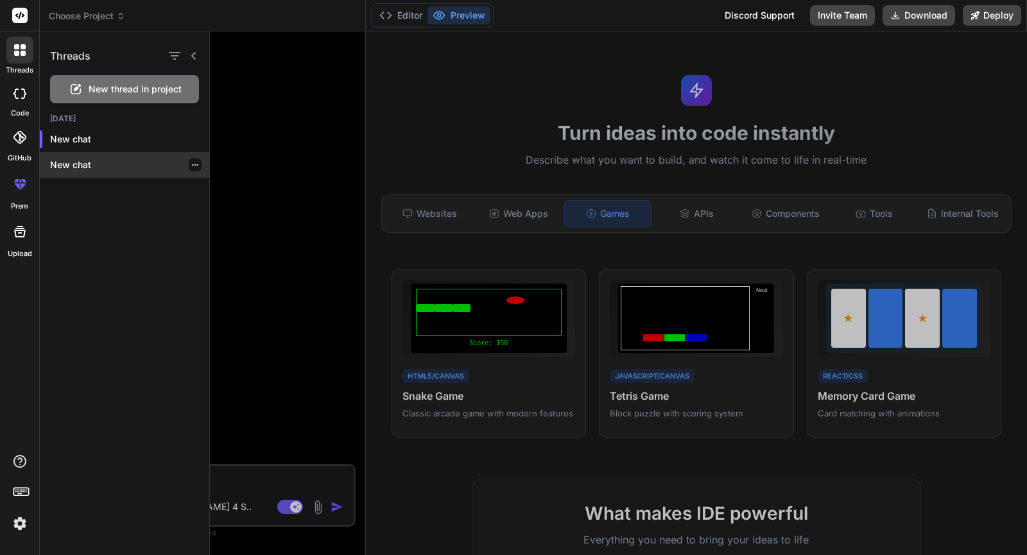
click at [103, 169] on p "New chat" at bounding box center [129, 165] width 159 height 13
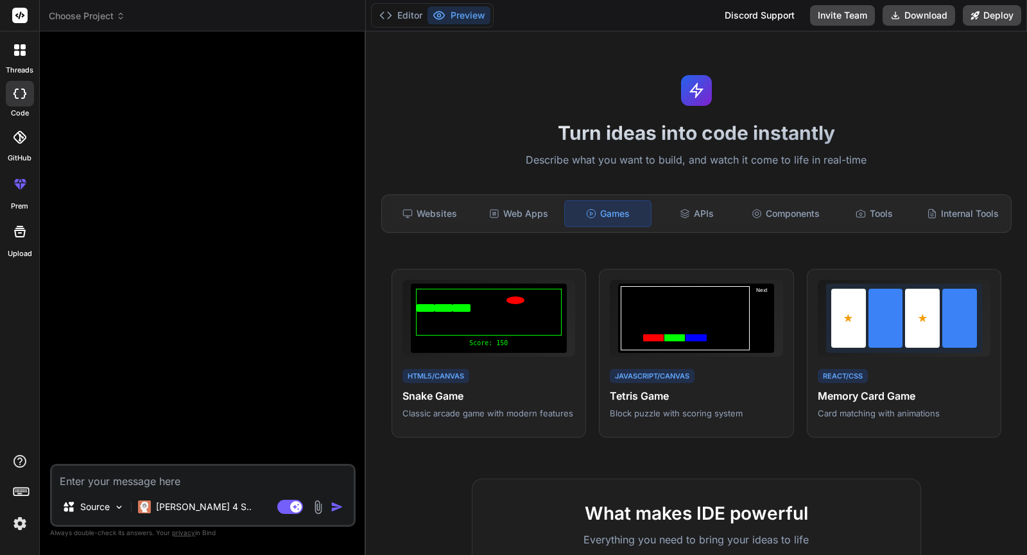
click at [26, 91] on div at bounding box center [20, 94] width 28 height 26
click at [440, 204] on div "Websites" at bounding box center [430, 213] width 86 height 27
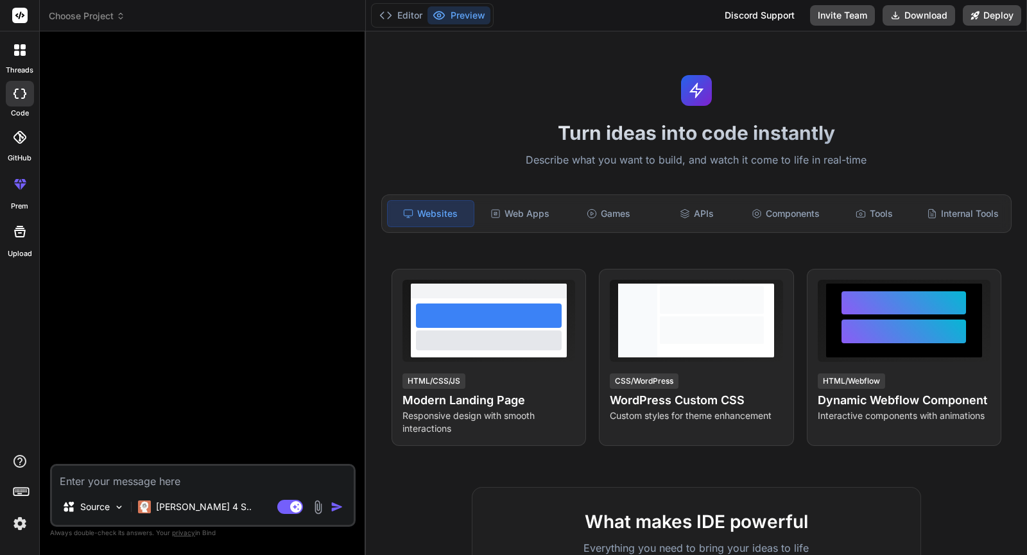
click at [17, 48] on icon at bounding box center [16, 46] width 5 height 5
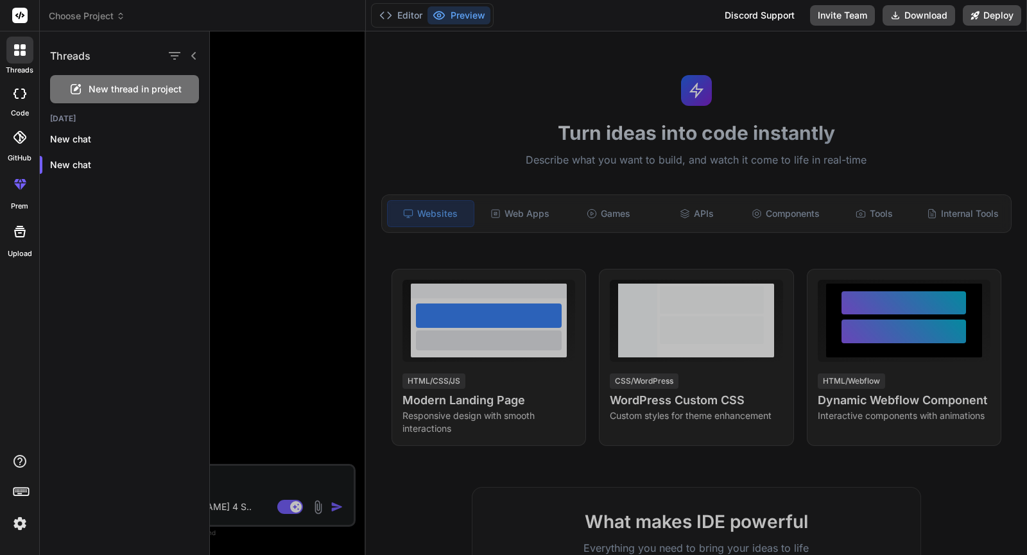
click at [144, 94] on span "New thread in project" at bounding box center [135, 89] width 93 height 13
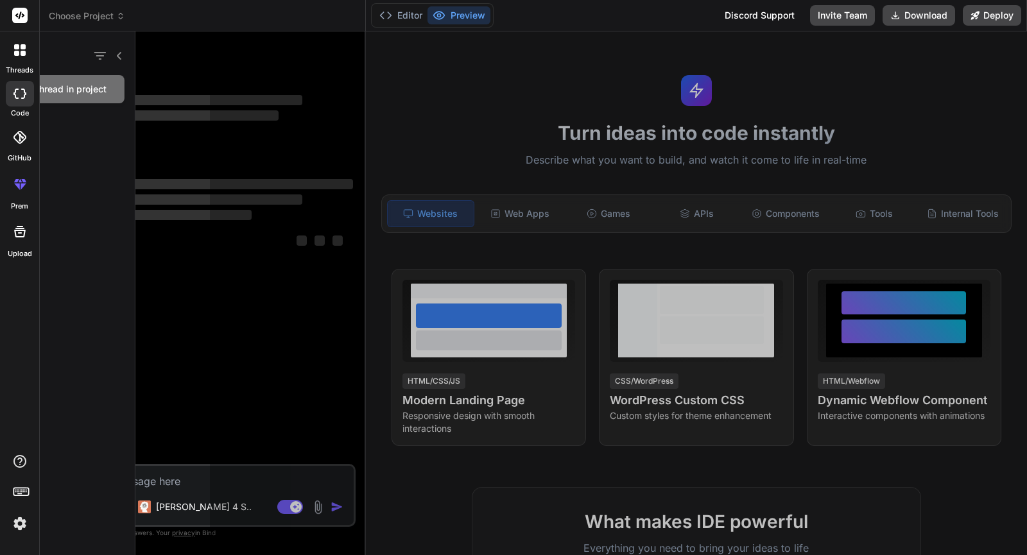
scroll to position [659, 0]
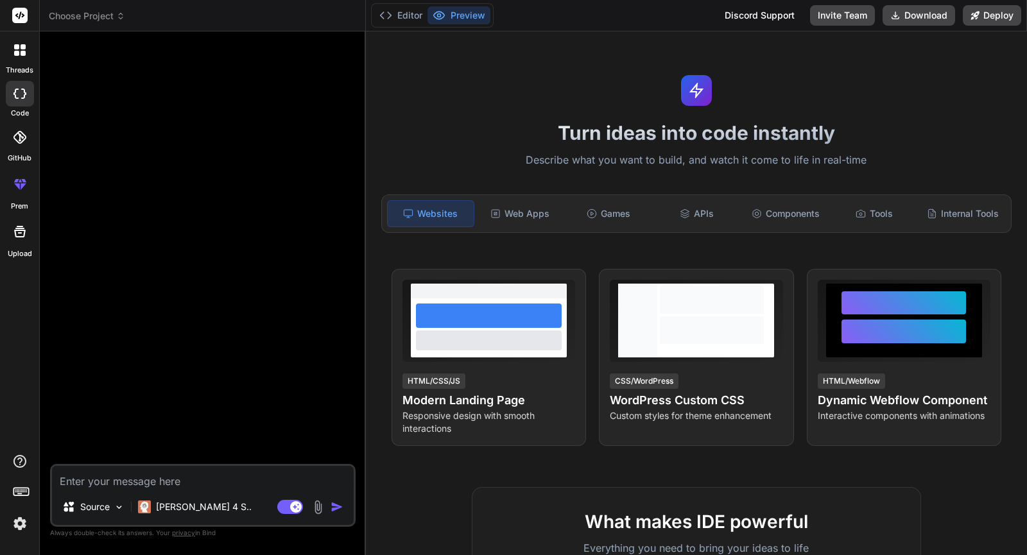
click at [25, 57] on div at bounding box center [19, 50] width 27 height 27
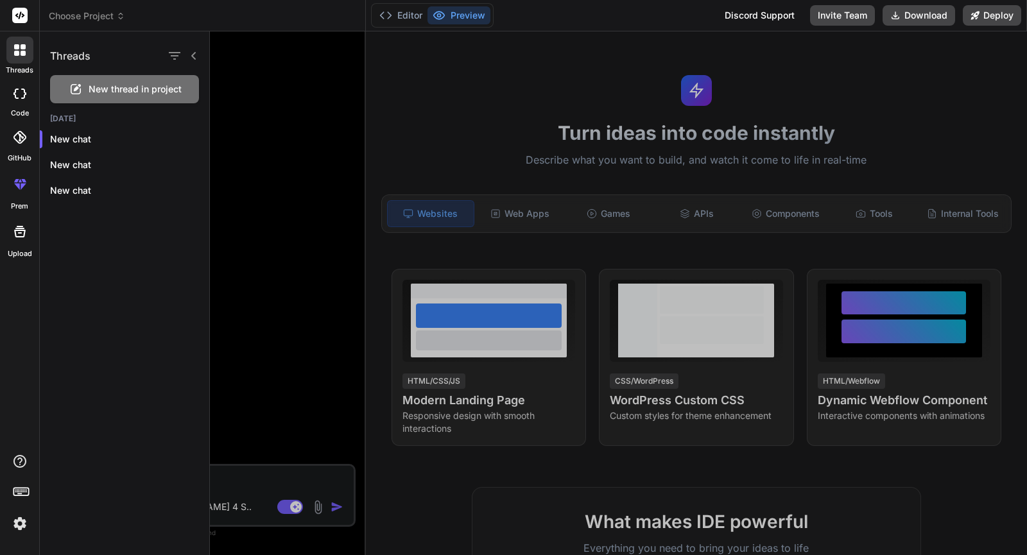
click at [12, 100] on div at bounding box center [20, 94] width 28 height 26
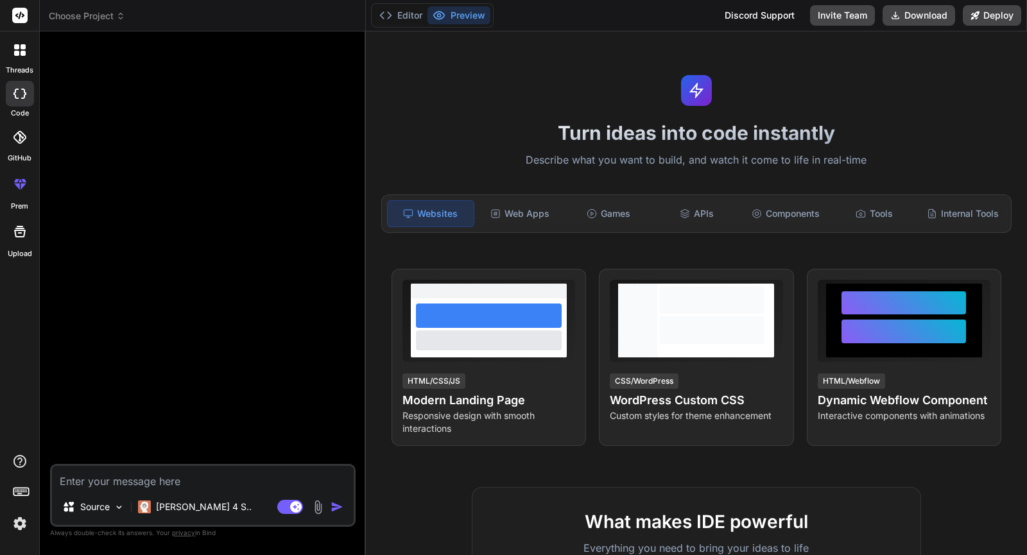
click at [13, 100] on div at bounding box center [20, 94] width 28 height 26
click at [24, 98] on icon at bounding box center [23, 94] width 5 height 10
type textarea "x"
click at [408, 14] on button "Editor" at bounding box center [400, 15] width 53 height 18
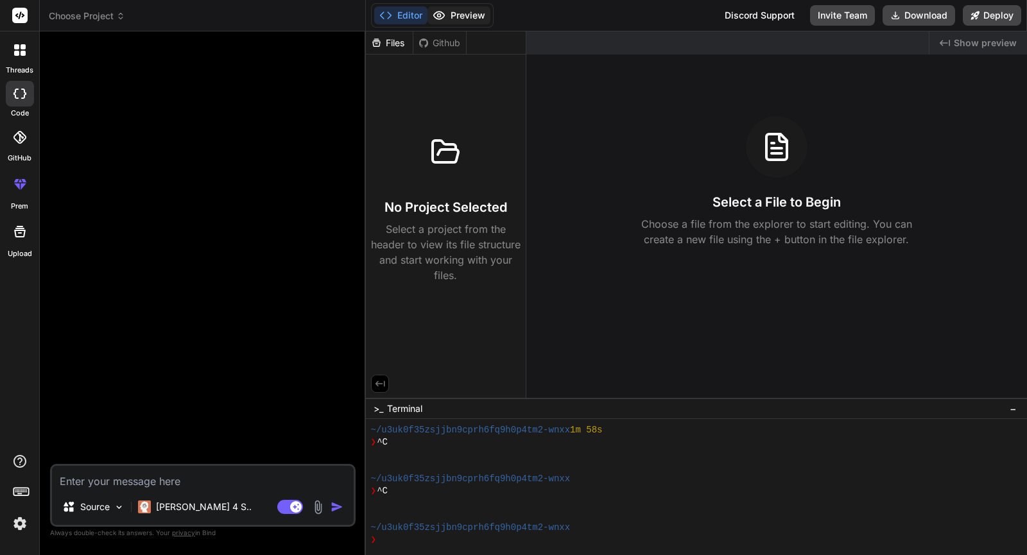
click at [449, 16] on button "Preview" at bounding box center [459, 15] width 63 height 18
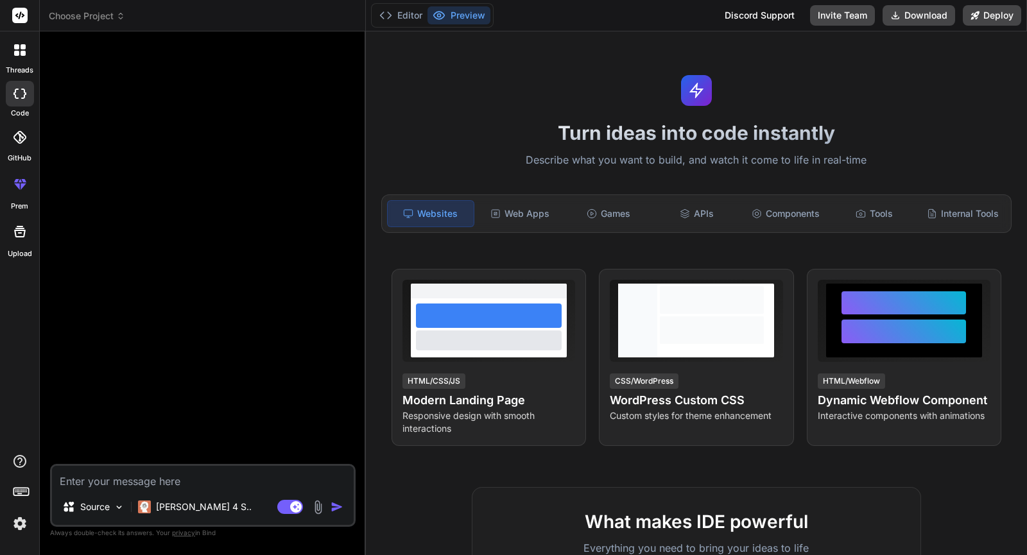
click at [23, 69] on label "threads" at bounding box center [20, 70] width 28 height 11
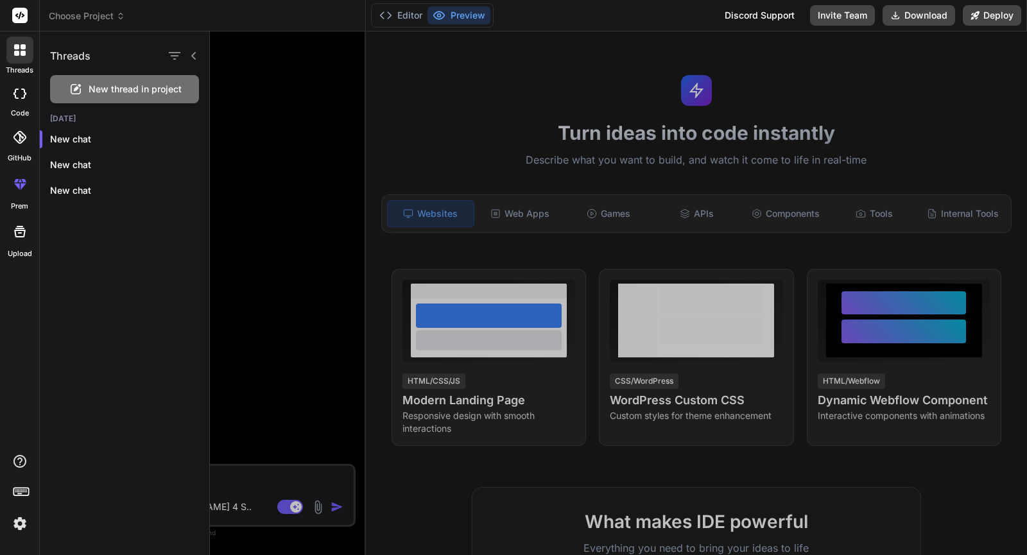
click at [250, 223] on div at bounding box center [618, 293] width 817 height 524
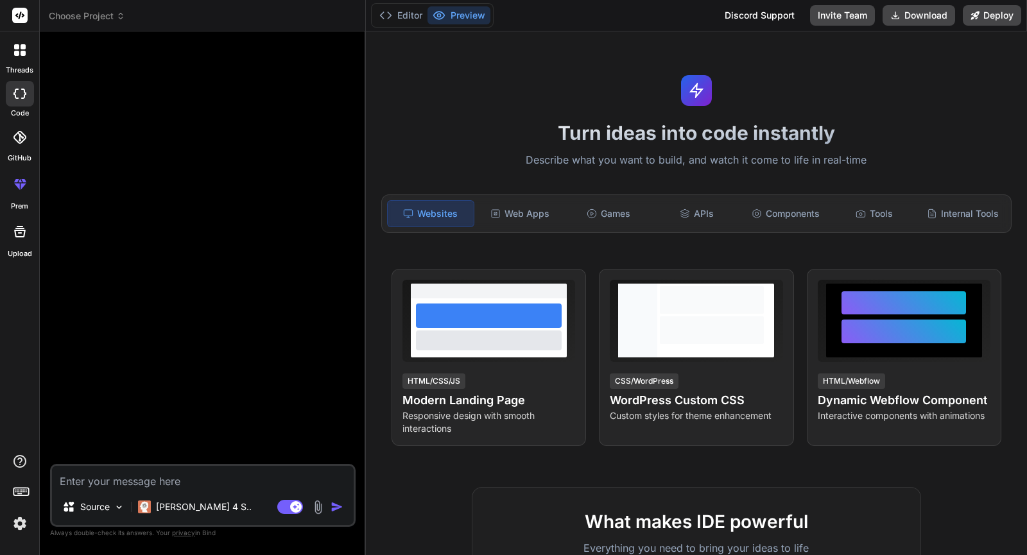
click at [150, 475] on textarea at bounding box center [203, 477] width 302 height 23
click at [14, 35] on div "threads" at bounding box center [19, 53] width 39 height 44
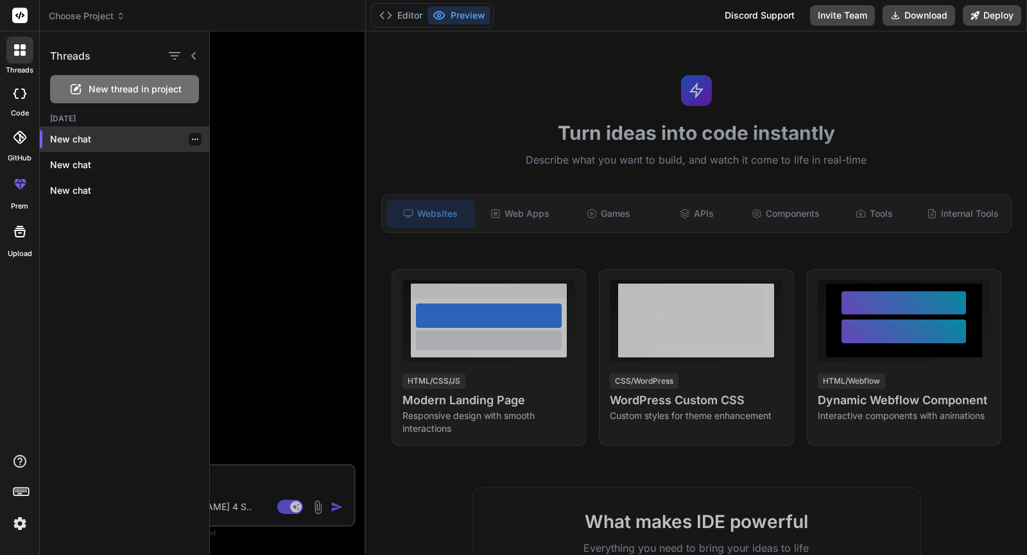
click at [78, 136] on p "New chat" at bounding box center [129, 139] width 159 height 13
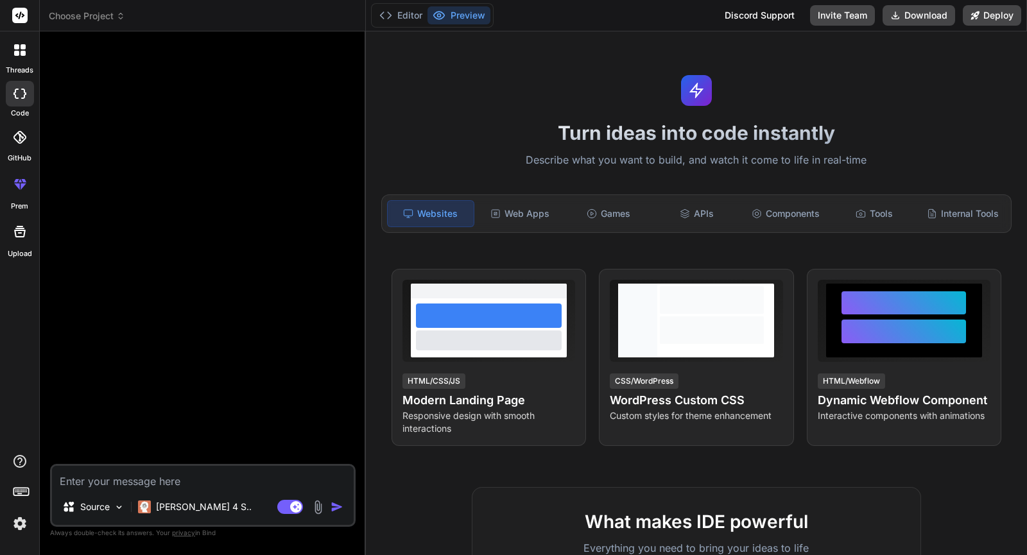
click at [148, 478] on textarea at bounding box center [203, 477] width 302 height 23
type textarea "c"
type textarea "x"
type textarea "cr"
type textarea "x"
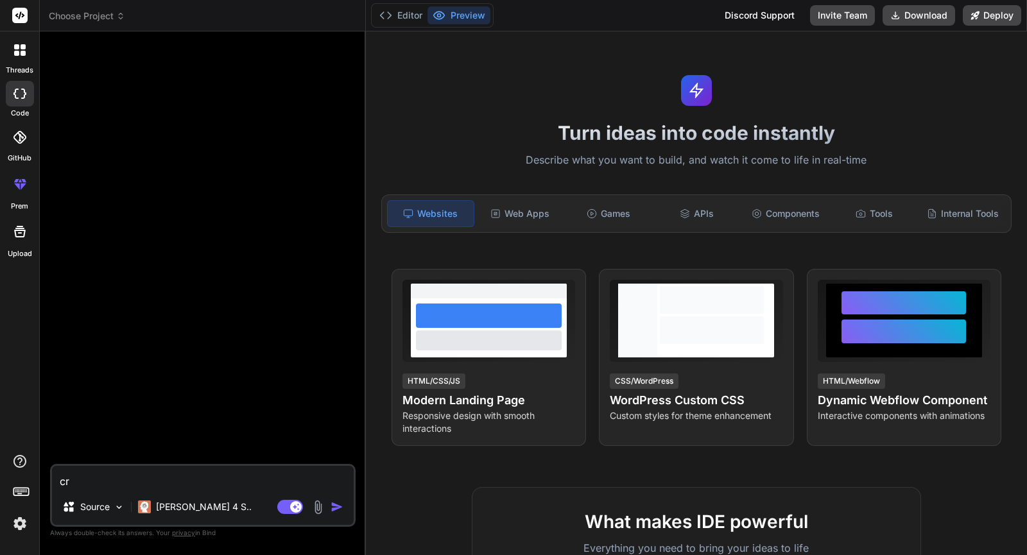
type textarea "cre"
type textarea "x"
type textarea "crea"
type textarea "x"
type textarea "creat"
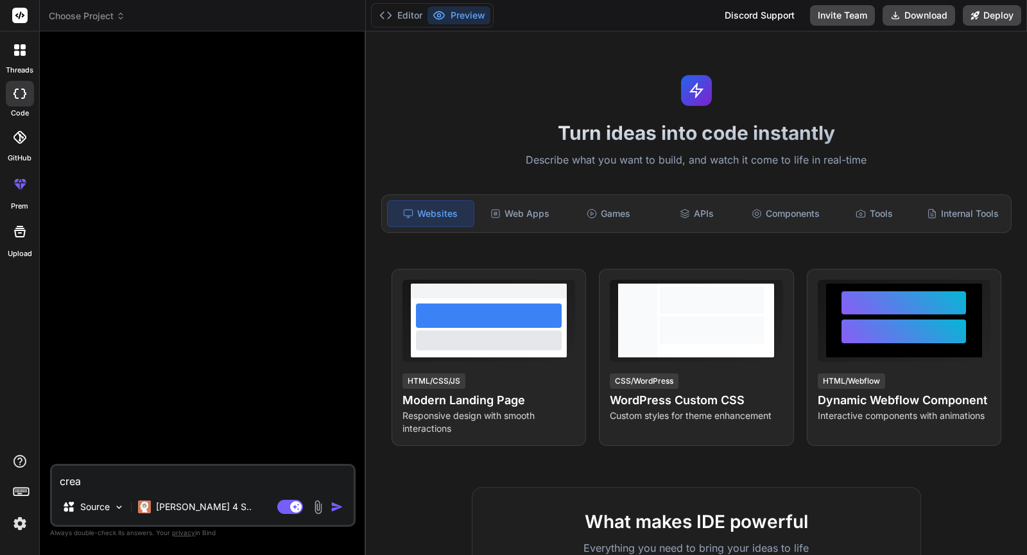
type textarea "x"
type textarea "create"
type textarea "x"
type textarea "create"
type textarea "x"
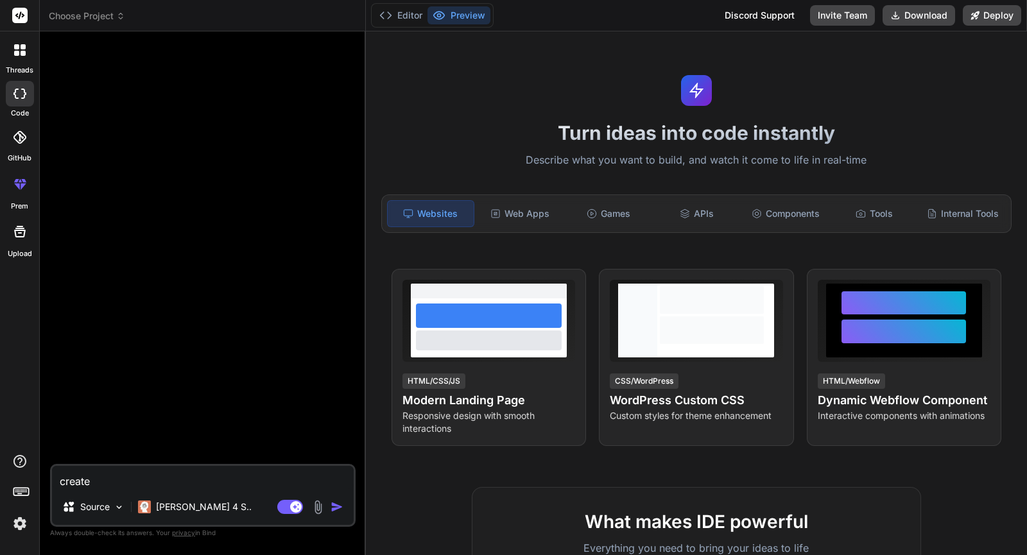
type textarea "create a"
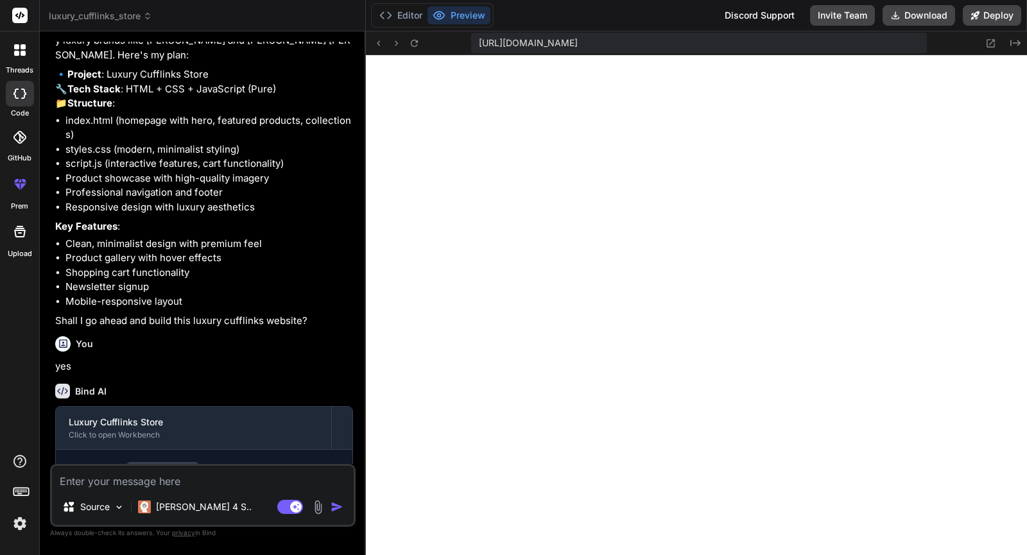
scroll to position [127, 0]
click at [124, 483] on textarea at bounding box center [203, 477] width 302 height 23
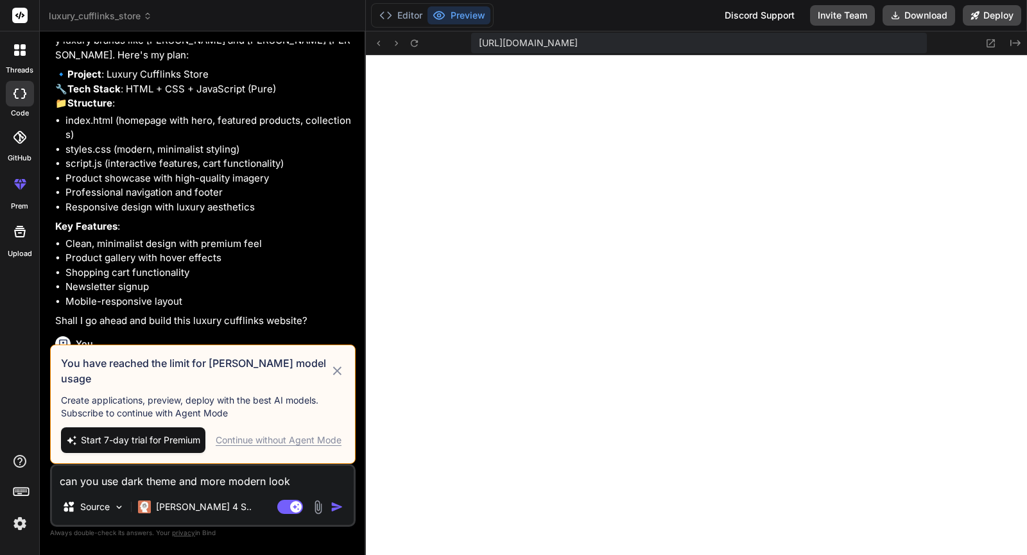
click at [335, 374] on icon at bounding box center [337, 370] width 15 height 15
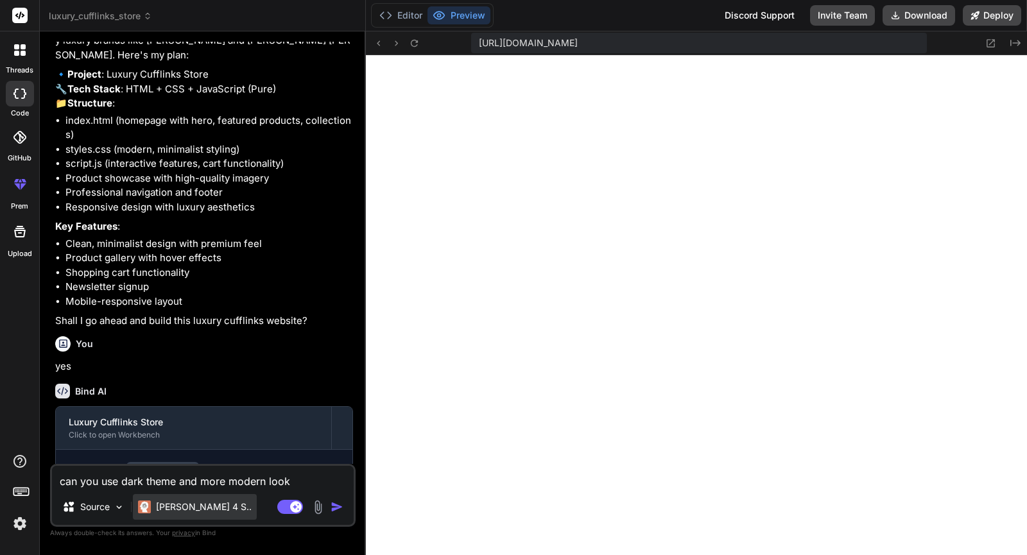
click at [190, 507] on p "[PERSON_NAME] 4 S.." at bounding box center [204, 507] width 96 height 13
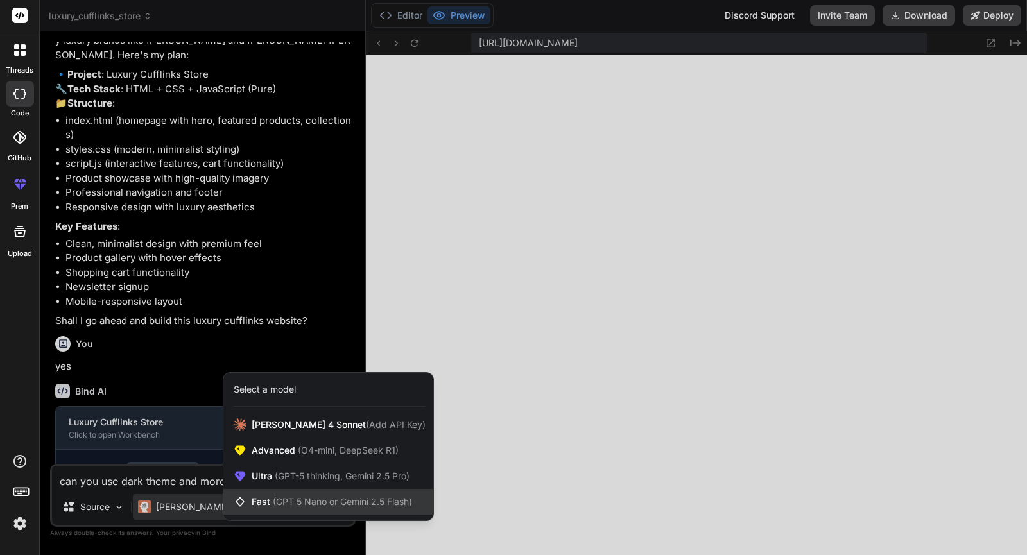
click at [290, 498] on span "(GPT 5 Nano or Gemini 2.5 Flash)" at bounding box center [342, 501] width 139 height 11
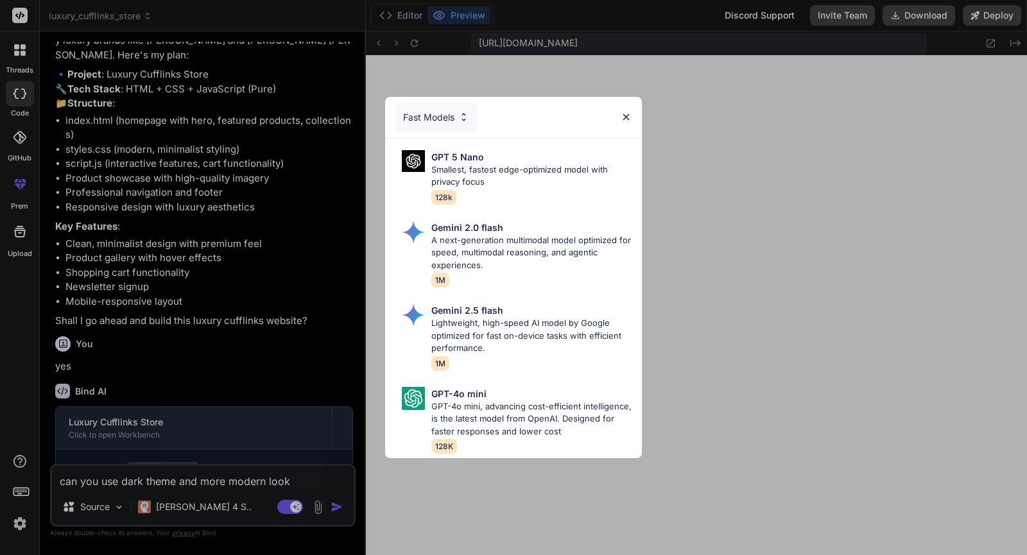
click at [625, 112] on img at bounding box center [626, 117] width 11 height 11
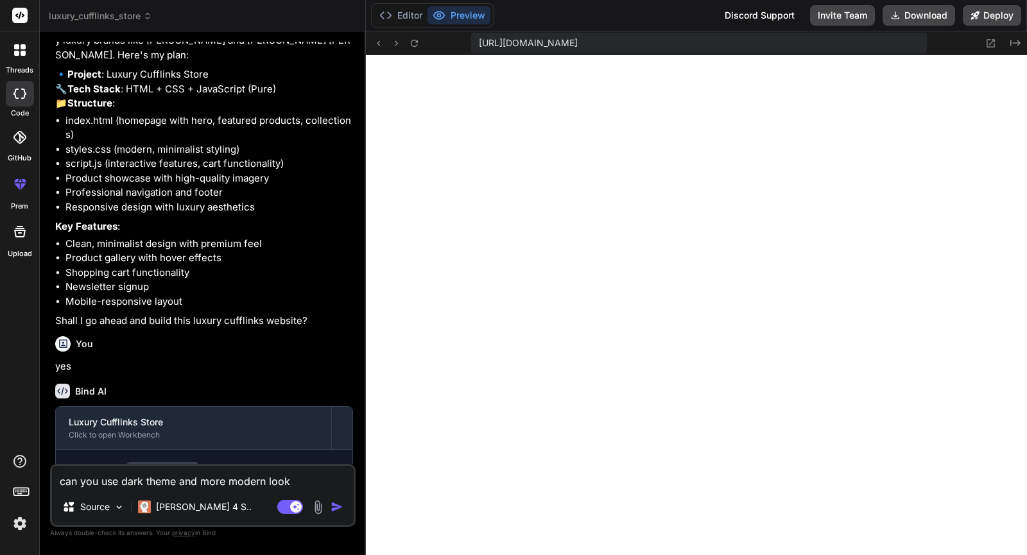
click at [333, 503] on img "button" at bounding box center [337, 507] width 13 height 13
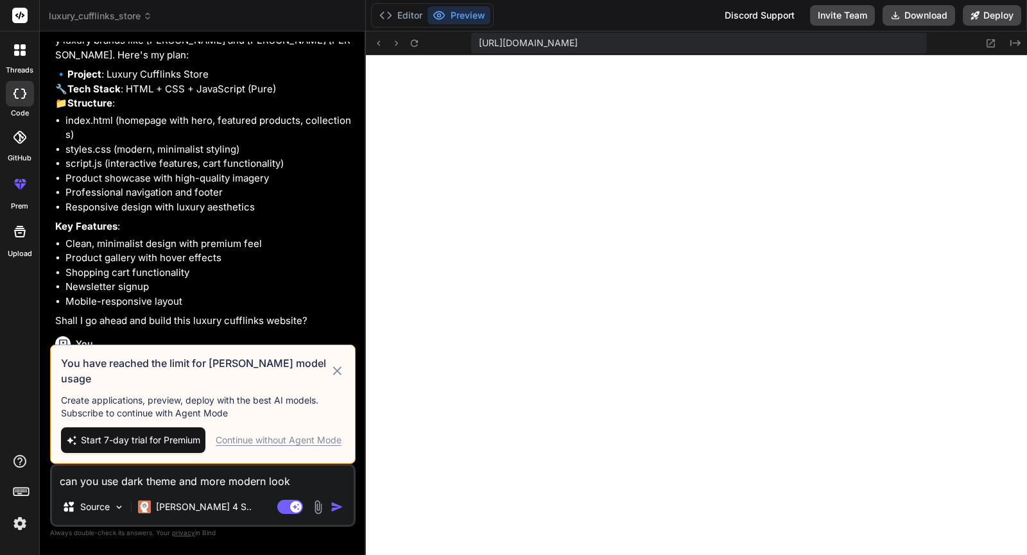
click at [343, 379] on icon at bounding box center [337, 370] width 15 height 15
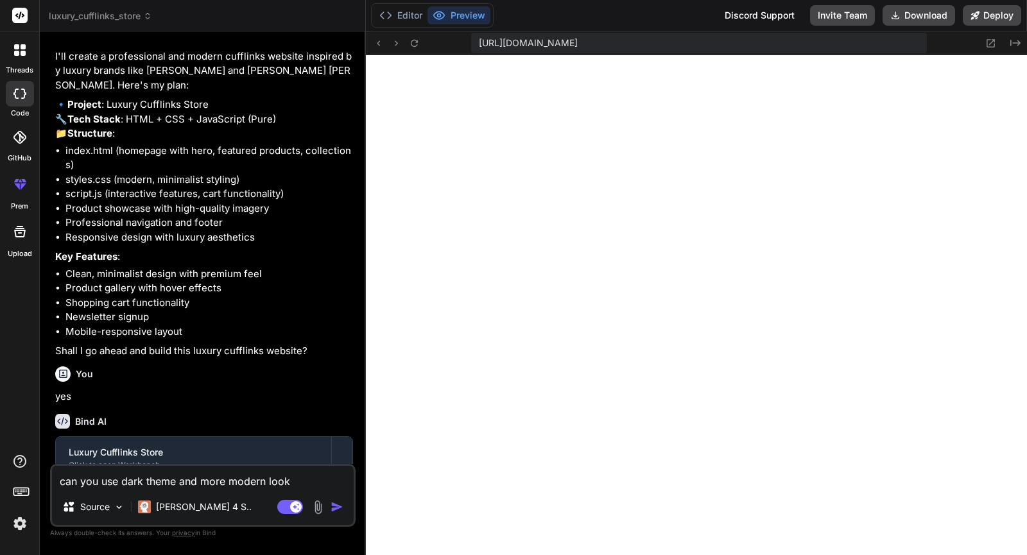
scroll to position [0, 0]
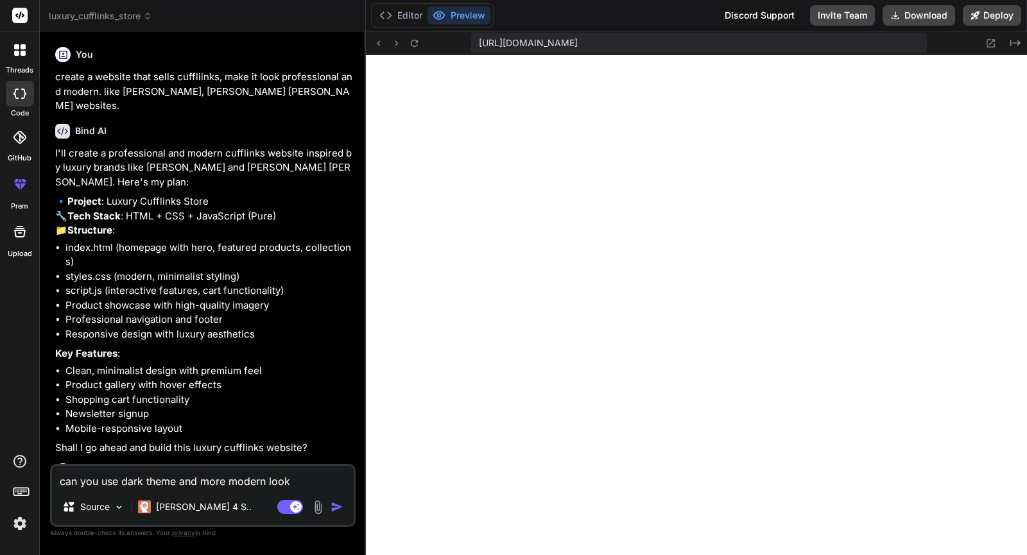
click at [83, 15] on span "luxury_cufflinks_store" at bounding box center [100, 16] width 103 height 13
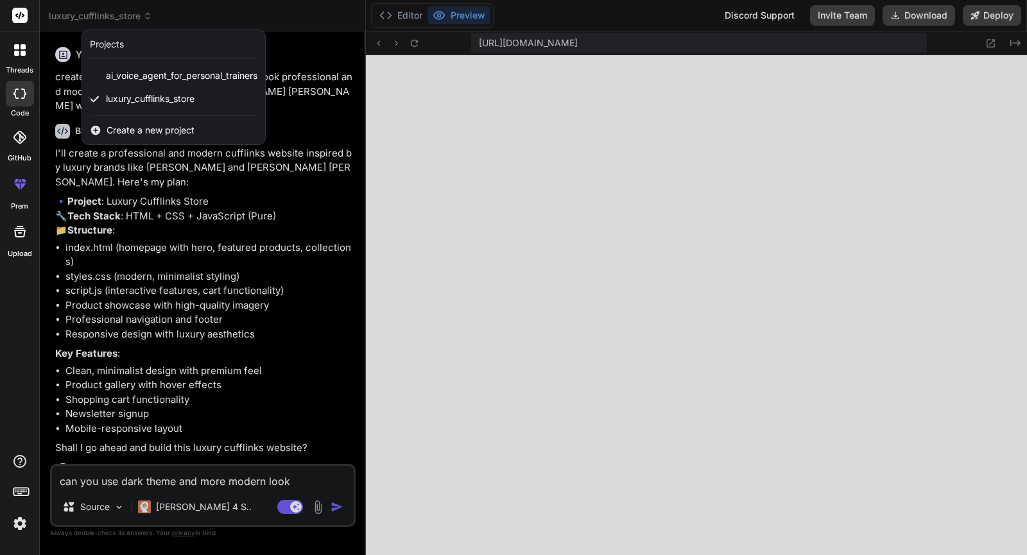
click at [83, 15] on div at bounding box center [513, 277] width 1027 height 555
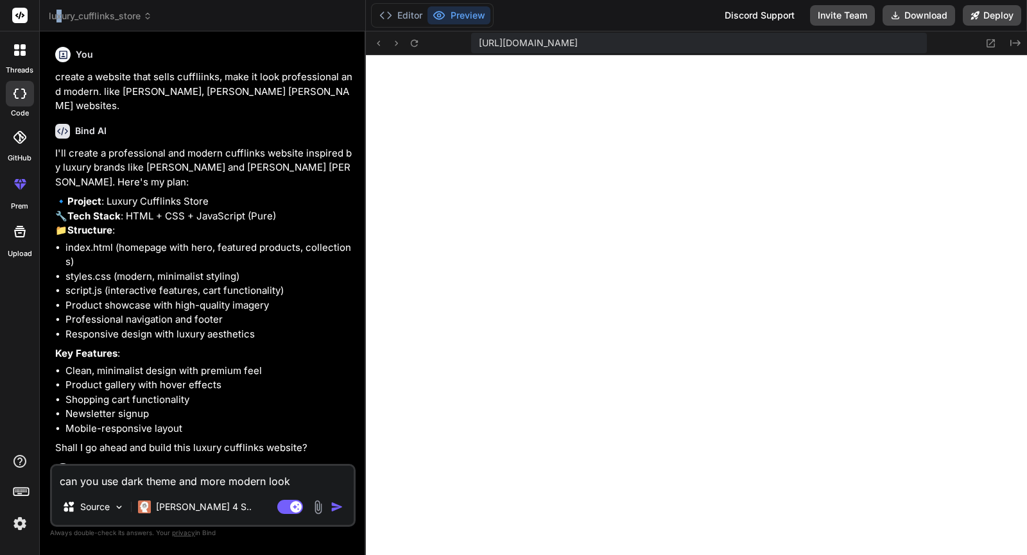
click at [59, 17] on span "luxury_cufflinks_store" at bounding box center [100, 16] width 103 height 13
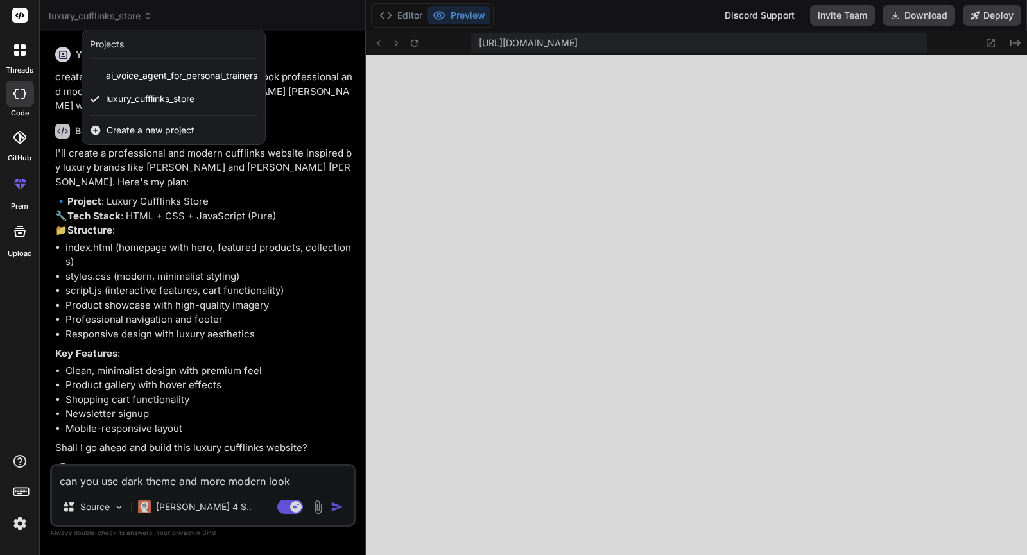
click at [21, 18] on rect at bounding box center [19, 15] width 15 height 15
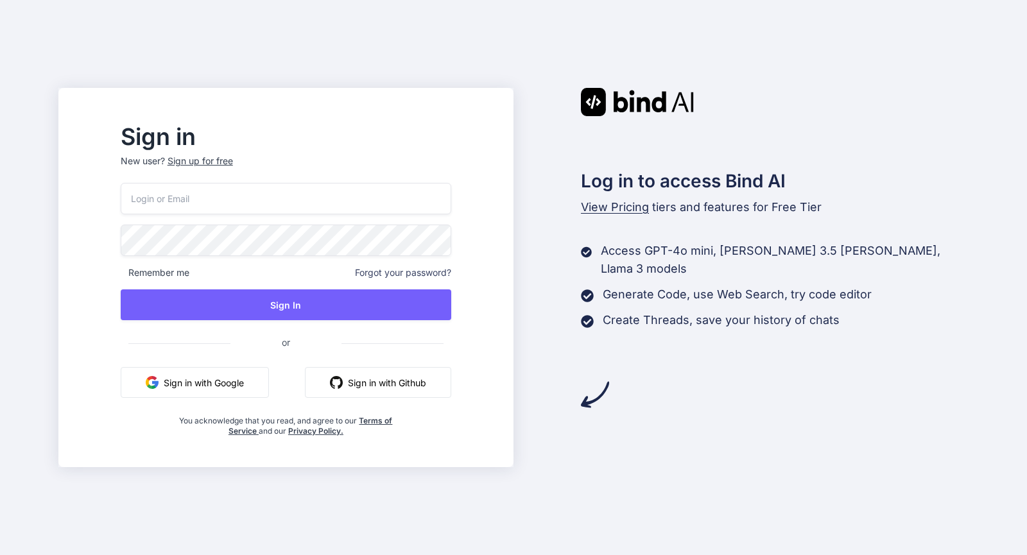
click at [234, 383] on button "Sign in with Google" at bounding box center [195, 382] width 148 height 31
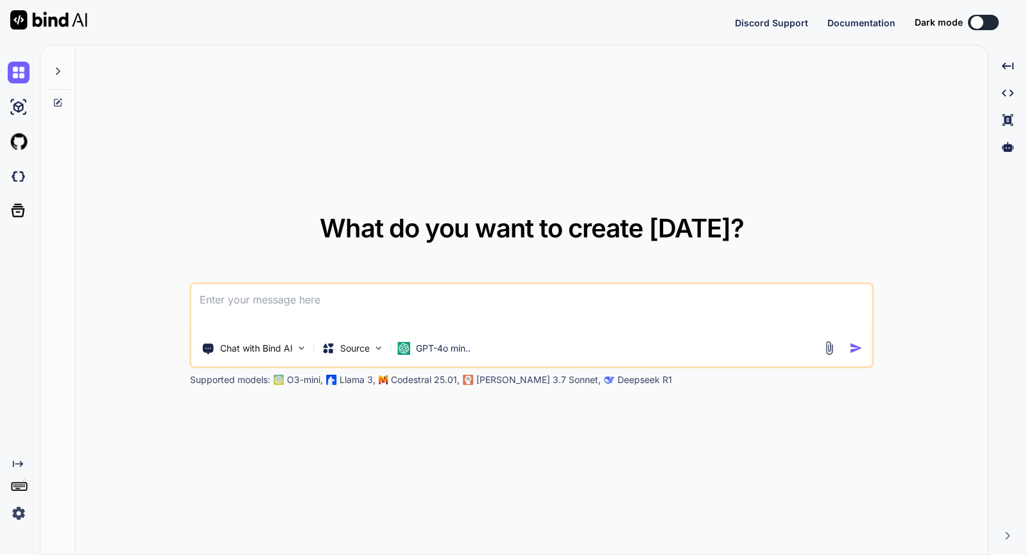
click at [990, 22] on button at bounding box center [983, 22] width 31 height 15
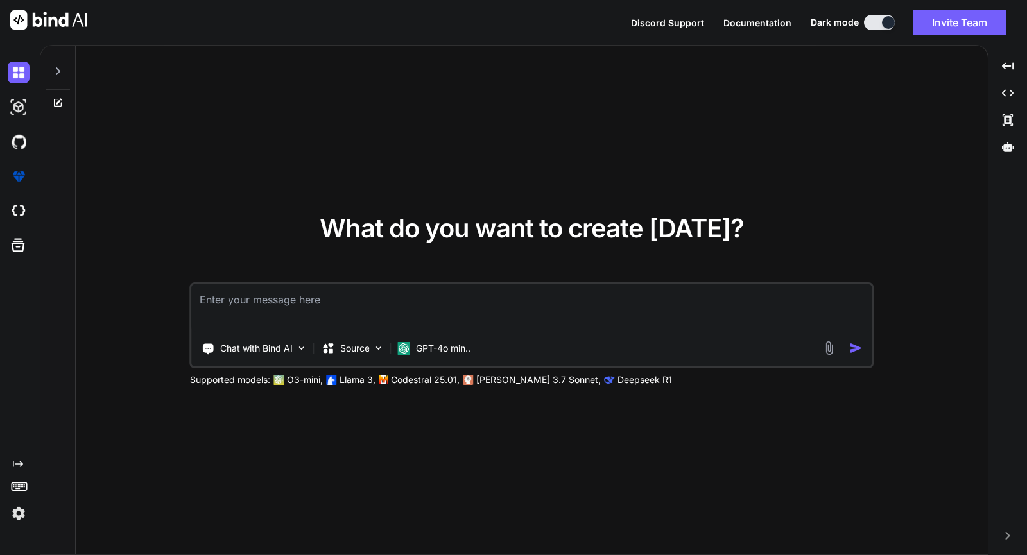
click at [17, 511] on img at bounding box center [19, 514] width 22 height 22
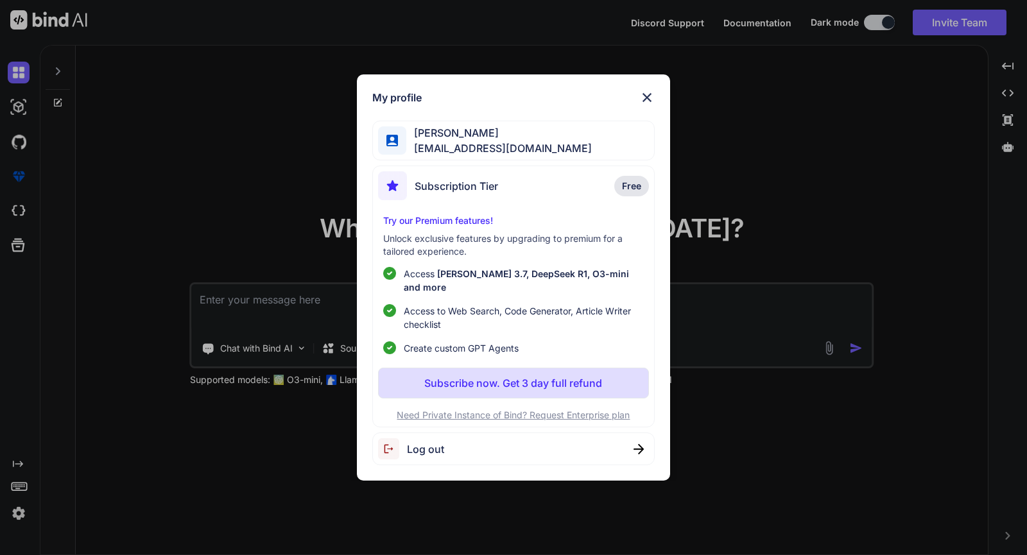
click at [401, 444] on img at bounding box center [392, 448] width 29 height 21
click at [408, 443] on span "Logging out..." at bounding box center [441, 449] width 69 height 15
type textarea "x"
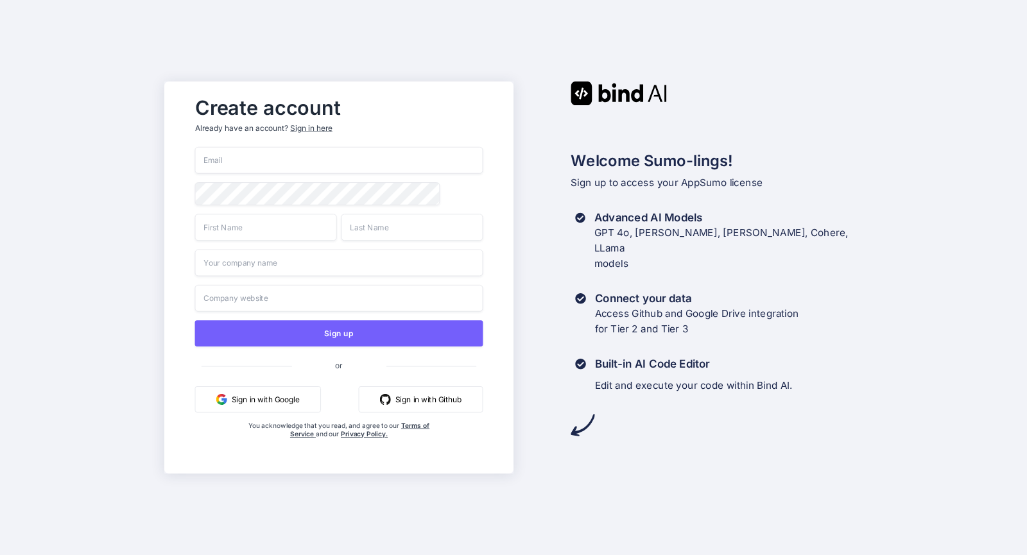
click at [302, 154] on input "email" at bounding box center [339, 160] width 288 height 27
type input "f"
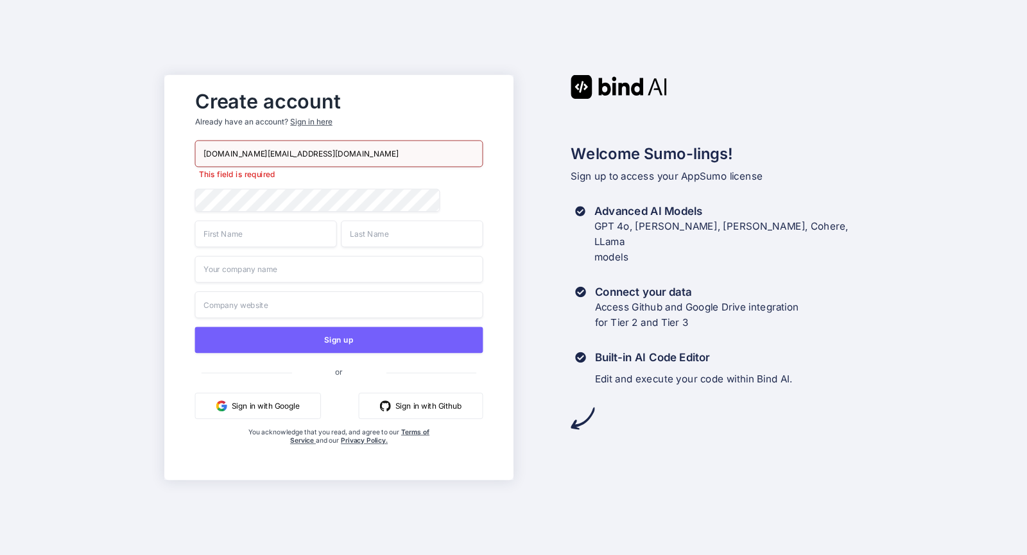
type input "fonsconsulting.au@gmail.com"
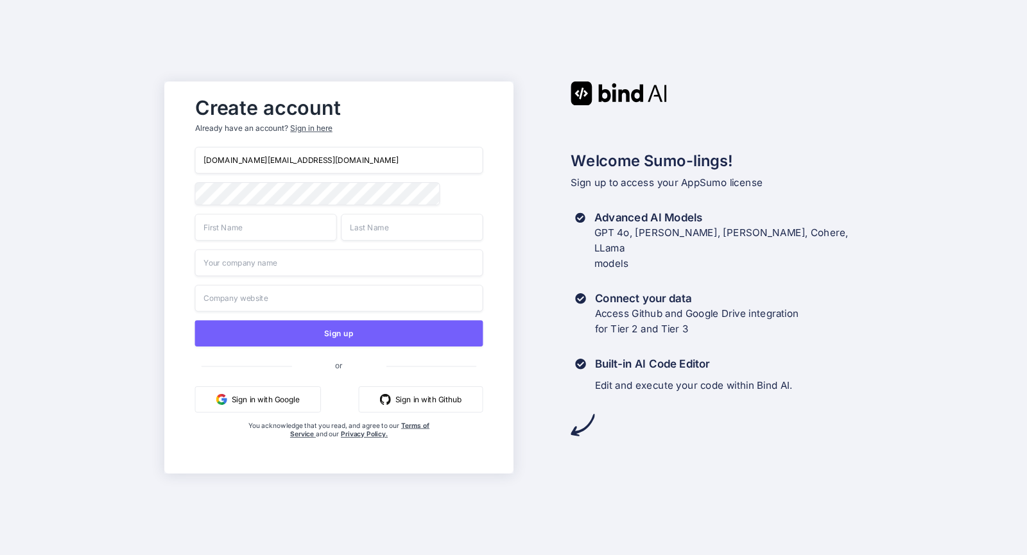
click at [277, 236] on input "text" at bounding box center [266, 227] width 142 height 27
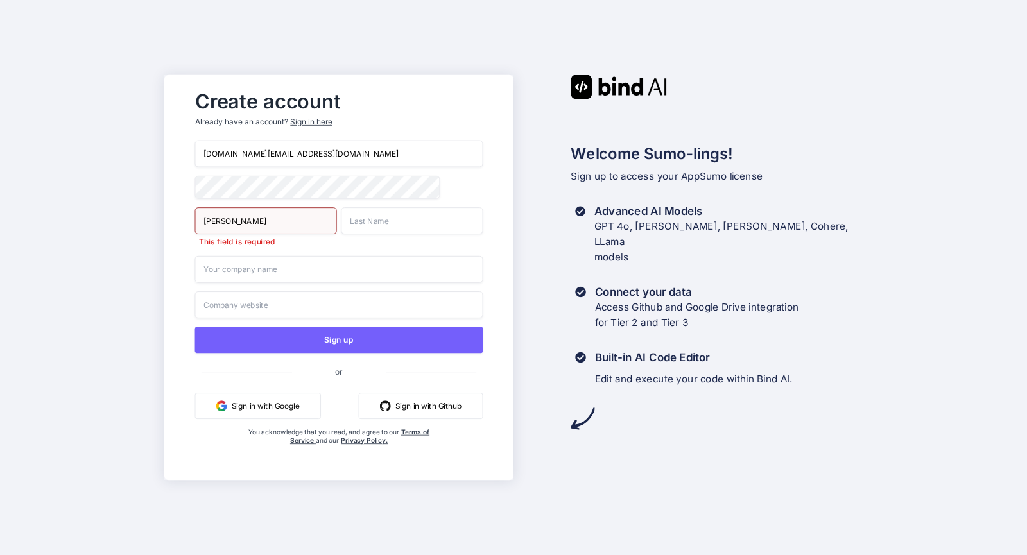
type input "David"
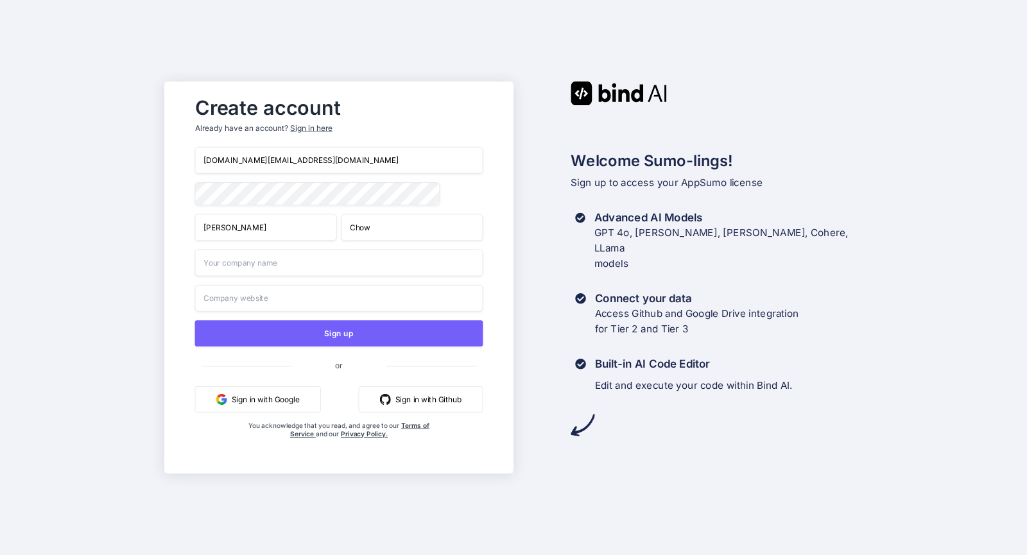
type input "Chow"
type input "Fons Consulting"
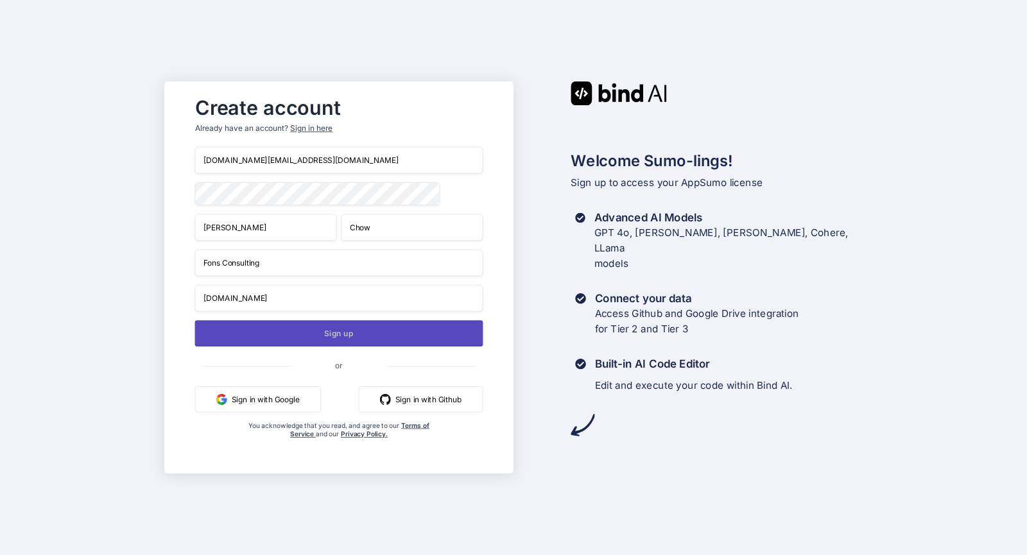
type input "Fonsconsulting.com.au"
click at [354, 327] on button "Sign up" at bounding box center [339, 333] width 288 height 26
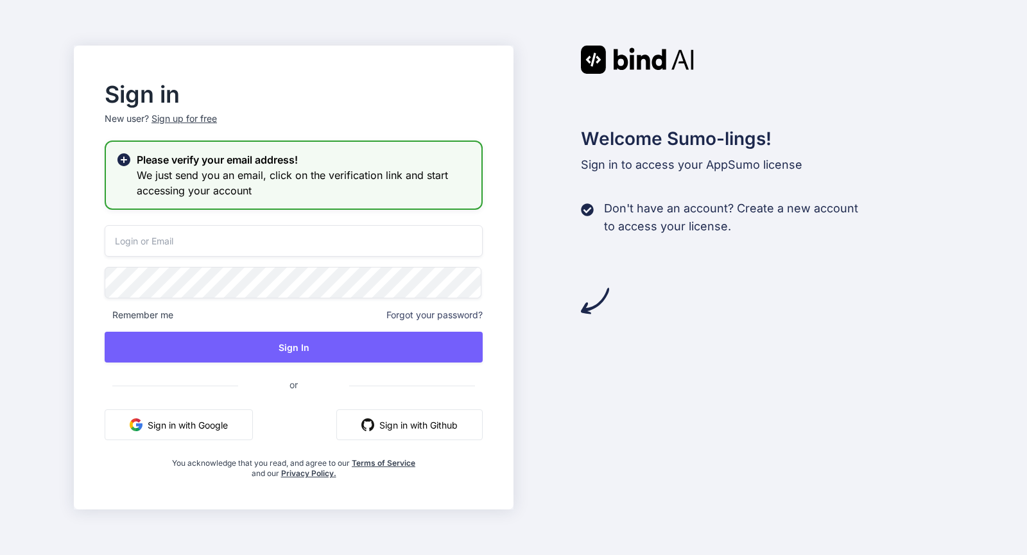
click at [322, 243] on input "email" at bounding box center [294, 240] width 378 height 31
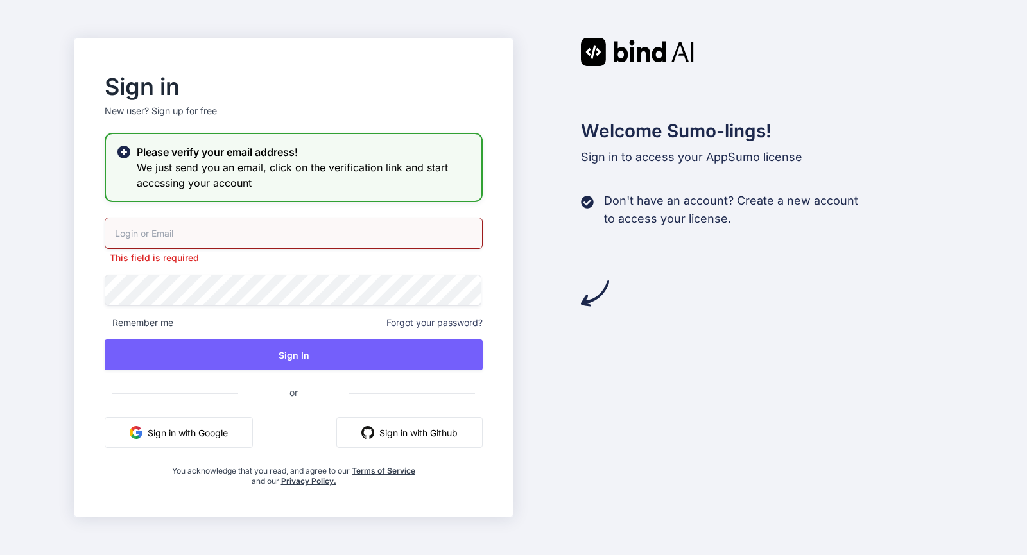
type input "fonsconsulting.au@gmail.com"
